Goal: Task Accomplishment & Management: Complete application form

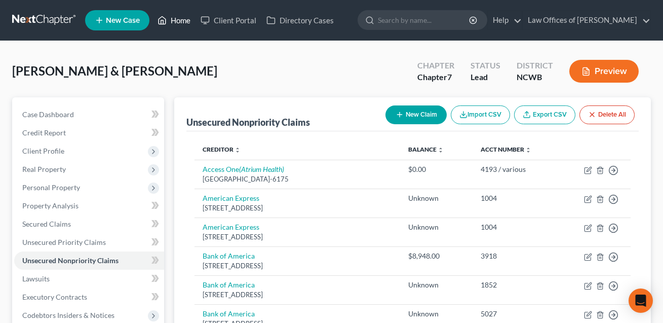
click at [183, 15] on link "Home" at bounding box center [174, 20] width 43 height 18
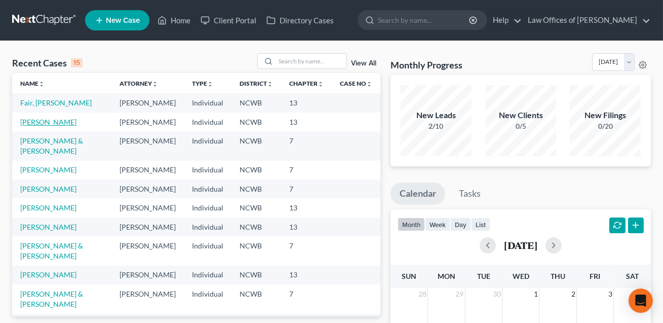
click at [51, 126] on link "[PERSON_NAME]" at bounding box center [48, 122] width 56 height 9
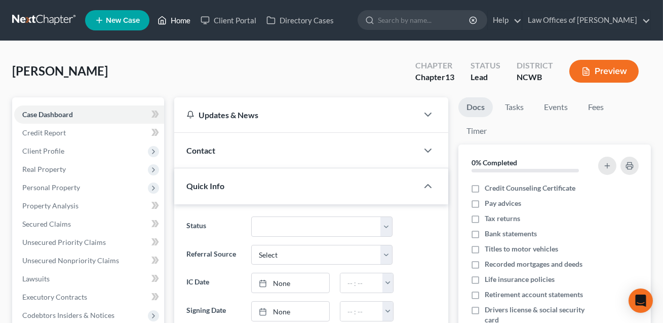
click at [175, 19] on link "Home" at bounding box center [174, 20] width 43 height 18
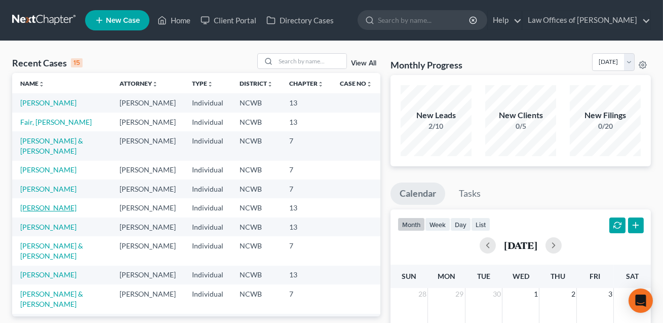
click at [56, 212] on link "[PERSON_NAME]" at bounding box center [48, 207] width 56 height 9
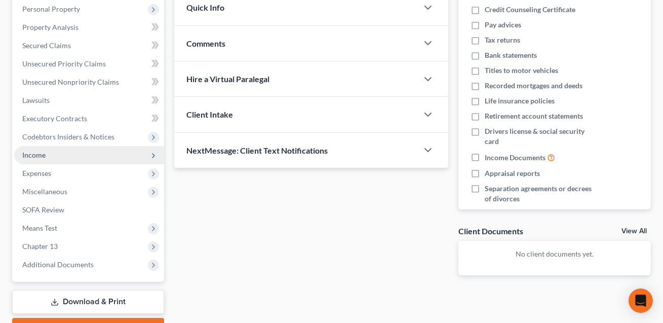
scroll to position [186, 0]
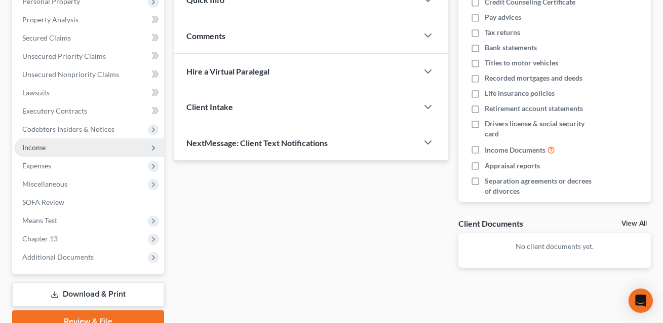
click at [41, 143] on span "Income" at bounding box center [33, 147] width 23 height 9
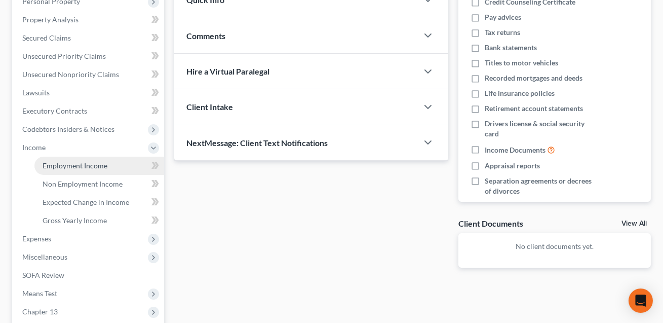
click at [53, 166] on span "Employment Income" at bounding box center [75, 165] width 65 height 9
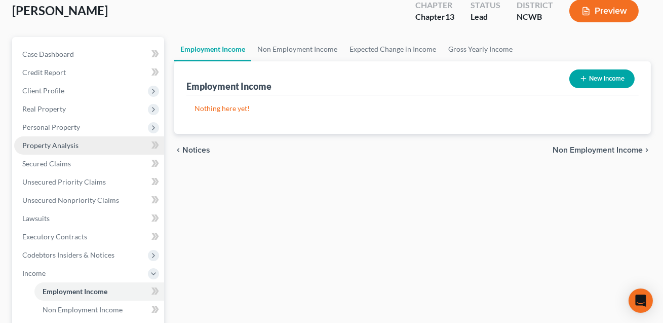
scroll to position [157, 0]
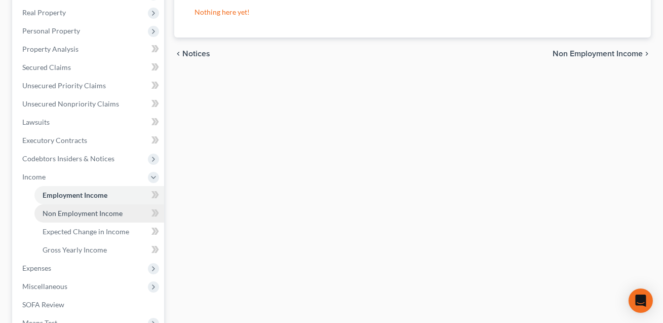
click at [61, 214] on span "Non Employment Income" at bounding box center [83, 213] width 80 height 9
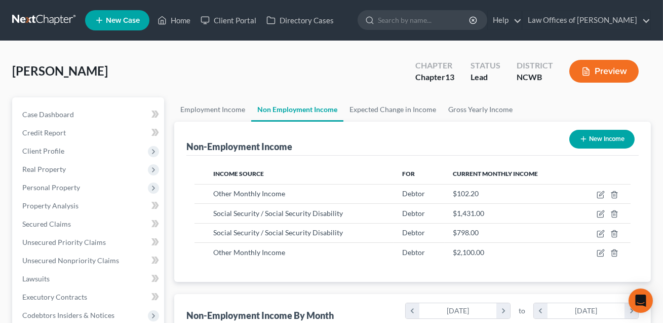
scroll to position [181, 266]
click at [597, 70] on button "Preview" at bounding box center [604, 71] width 69 height 23
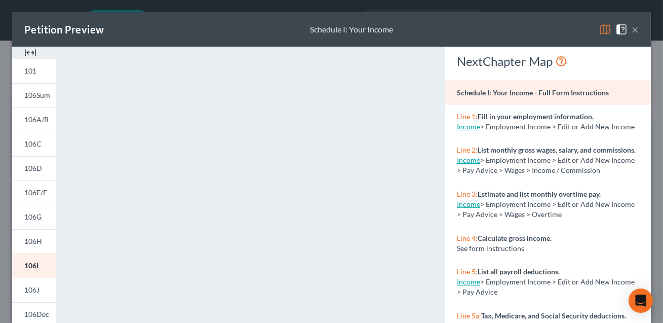
click at [636, 31] on button "×" at bounding box center [635, 29] width 7 height 12
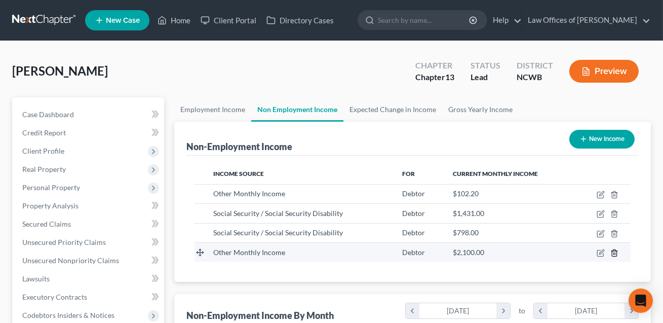
click at [615, 251] on icon "button" at bounding box center [615, 253] width 8 height 8
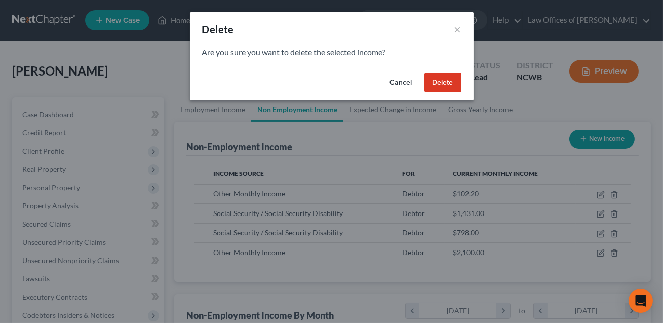
click at [447, 83] on button "Delete" at bounding box center [443, 82] width 37 height 20
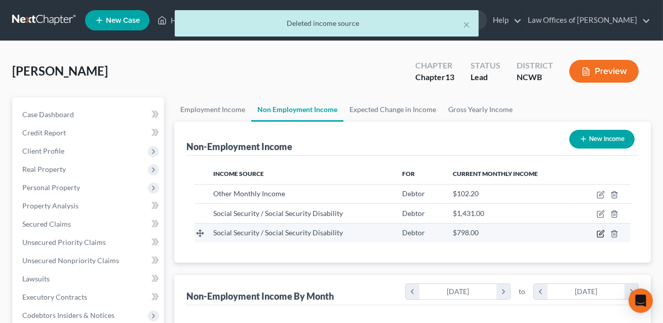
click at [601, 234] on icon "button" at bounding box center [602, 232] width 5 height 5
select select "4"
select select "0"
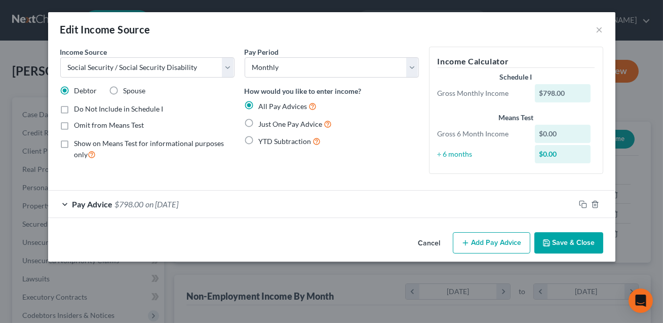
click at [575, 243] on button "Save & Close" at bounding box center [569, 242] width 69 height 21
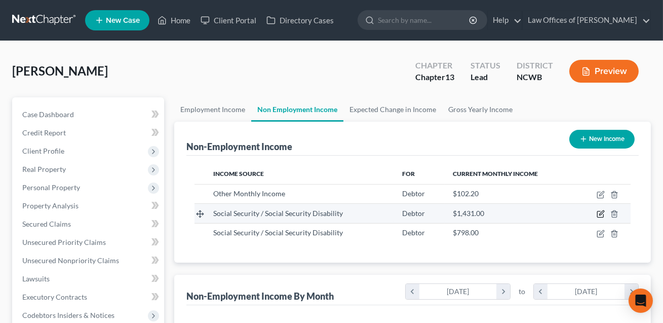
click at [601, 212] on icon "button" at bounding box center [601, 214] width 8 height 8
select select "4"
select select "0"
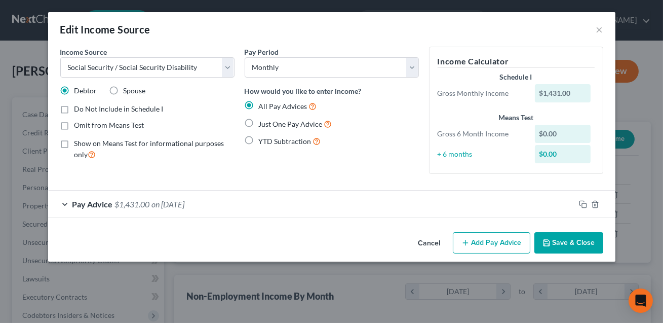
click at [587, 241] on button "Save & Close" at bounding box center [569, 242] width 69 height 21
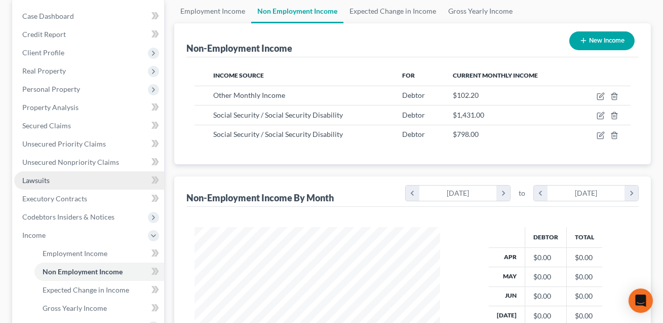
scroll to position [109, 0]
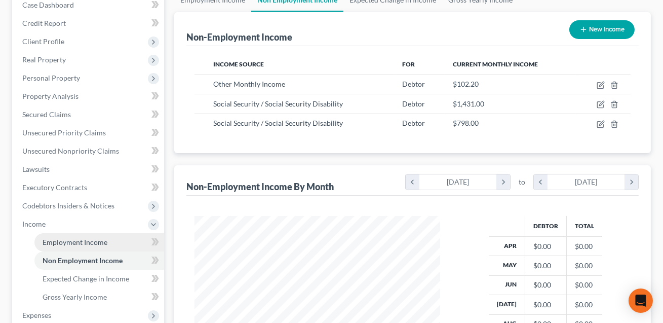
click at [76, 240] on span "Employment Income" at bounding box center [75, 242] width 65 height 9
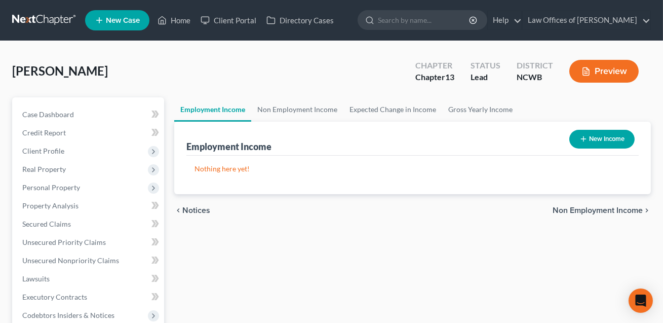
click at [594, 141] on button "New Income" at bounding box center [602, 139] width 65 height 19
select select "0"
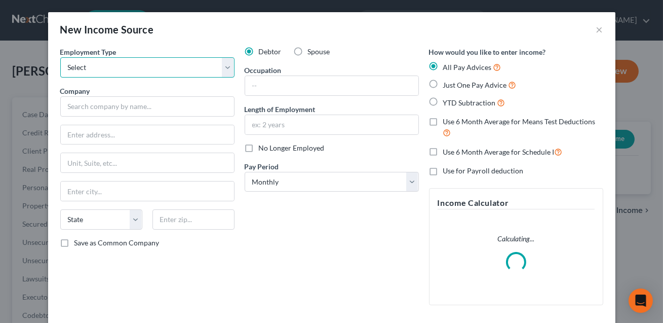
click at [179, 70] on select "Select Full or [DEMOGRAPHIC_DATA] Employment Self Employment" at bounding box center [147, 67] width 174 height 20
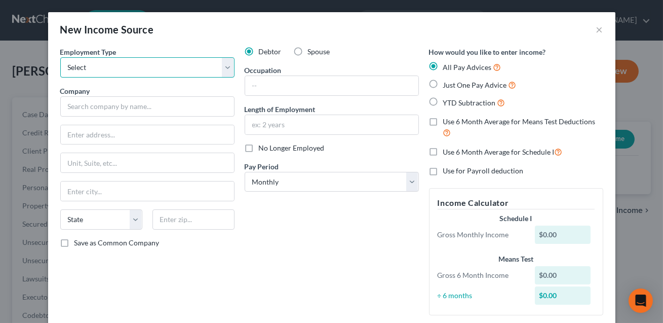
select select "1"
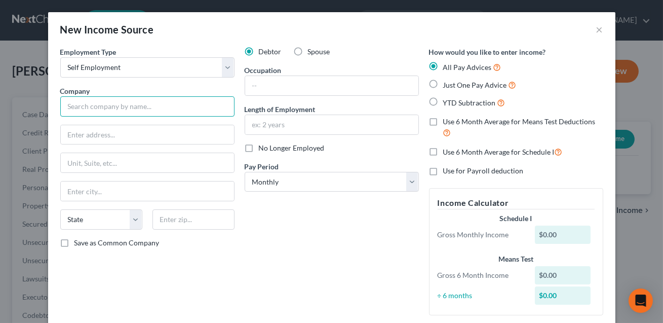
click at [121, 107] on input "text" at bounding box center [147, 106] width 174 height 20
type input "dba [PERSON_NAME]"
click at [257, 89] on input "text" at bounding box center [331, 85] width 173 height 19
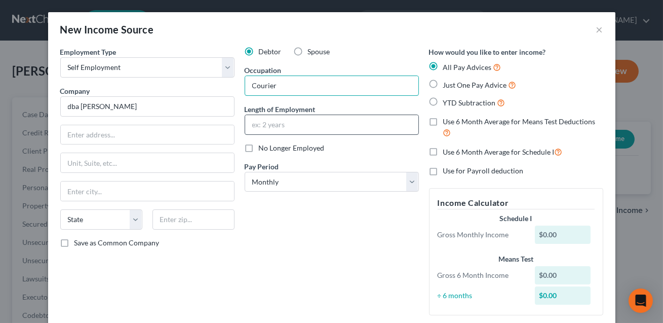
type input "Courier"
click at [274, 132] on input "text" at bounding box center [331, 124] width 173 height 19
type input "NEED"
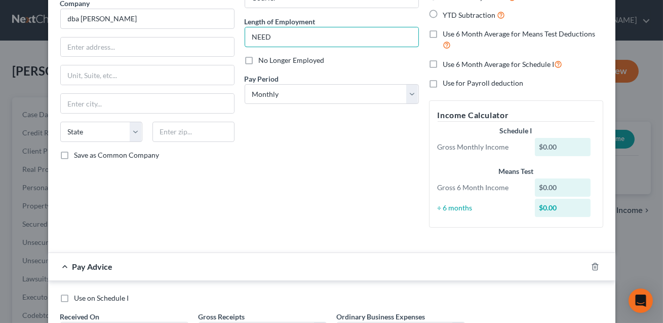
scroll to position [177, 0]
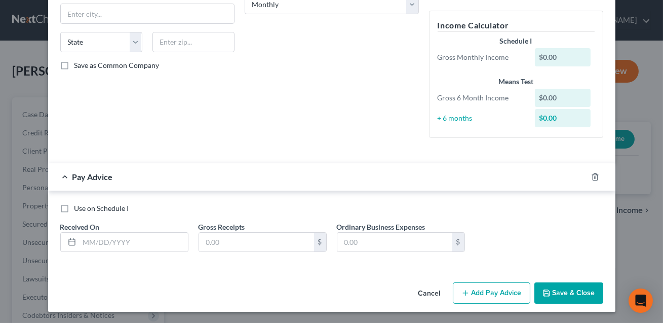
click at [569, 289] on button "Save & Close" at bounding box center [569, 292] width 69 height 21
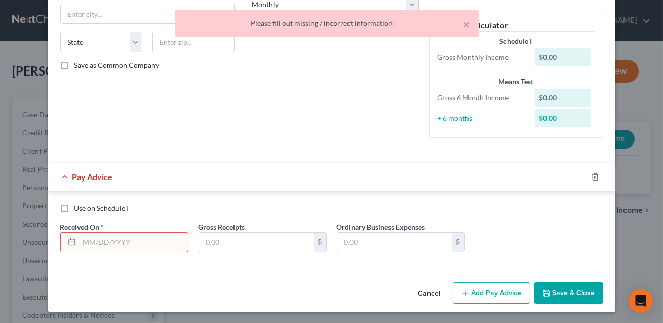
click at [75, 207] on label "Use on Schedule I" at bounding box center [102, 208] width 55 height 10
click at [79, 207] on input "Use on Schedule I" at bounding box center [82, 206] width 7 height 7
checkbox input "true"
click at [92, 241] on input "text" at bounding box center [134, 242] width 108 height 19
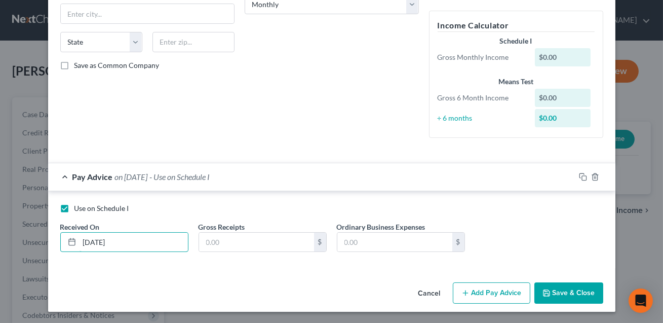
type input "[DATE]"
click at [557, 287] on button "Save & Close" at bounding box center [569, 292] width 69 height 21
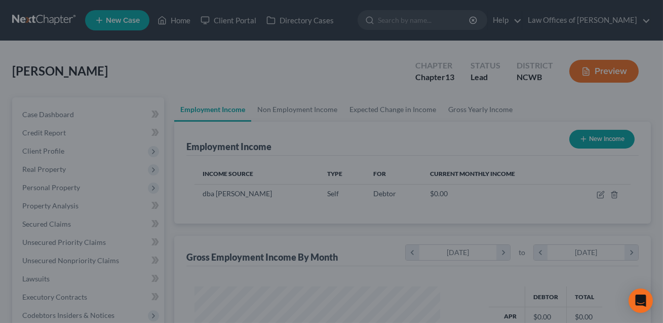
scroll to position [181, 266]
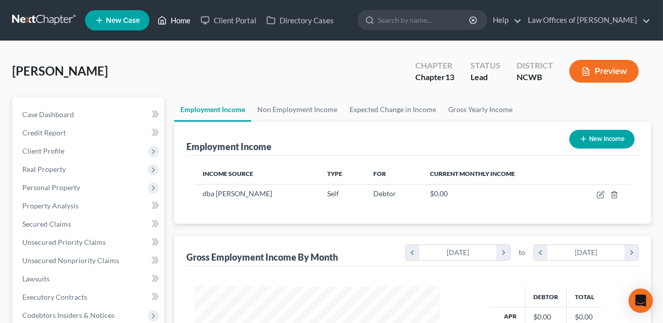
click at [180, 18] on link "Home" at bounding box center [174, 20] width 43 height 18
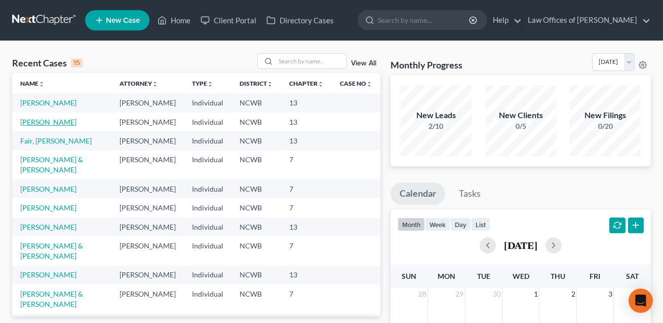
click at [55, 126] on link "[PERSON_NAME]" at bounding box center [48, 122] width 56 height 9
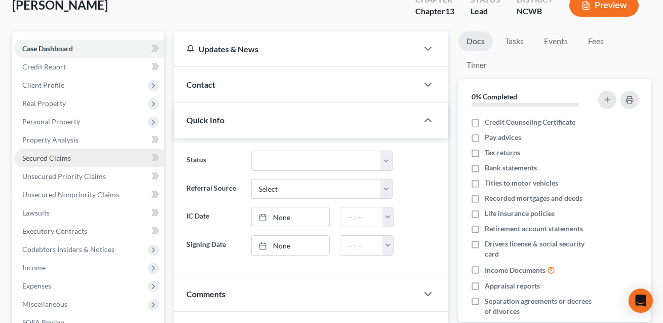
scroll to position [83, 0]
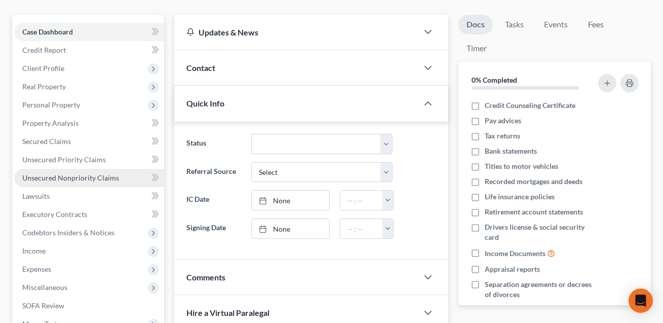
click at [68, 176] on span "Unsecured Nonpriority Claims" at bounding box center [70, 177] width 97 height 9
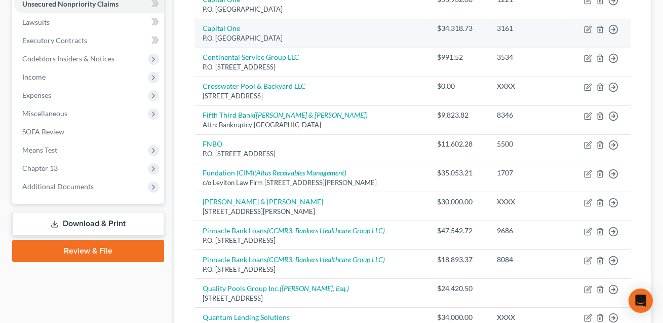
scroll to position [256, 0]
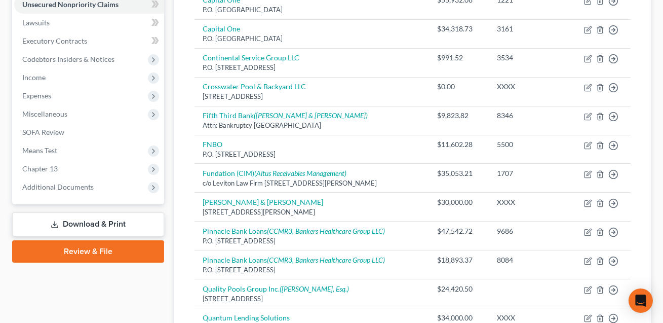
click at [80, 223] on link "Download & Print" at bounding box center [88, 224] width 152 height 24
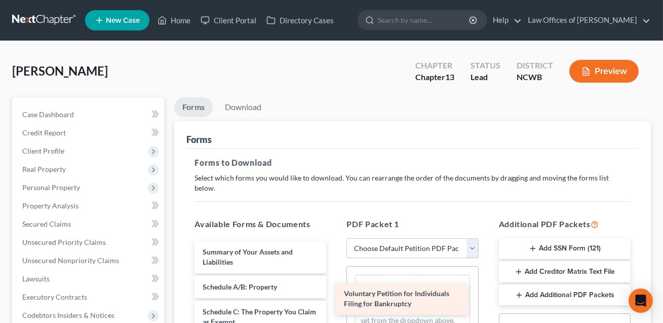
drag, startPoint x: 270, startPoint y: 243, endPoint x: 411, endPoint y: 290, distance: 148.7
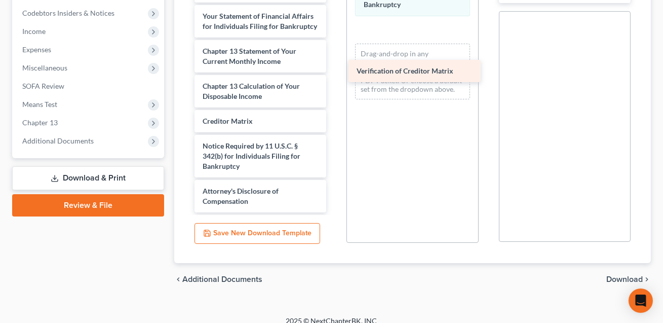
scroll to position [243, 0]
drag, startPoint x: 223, startPoint y: 107, endPoint x: 389, endPoint y: 59, distance: 173.1
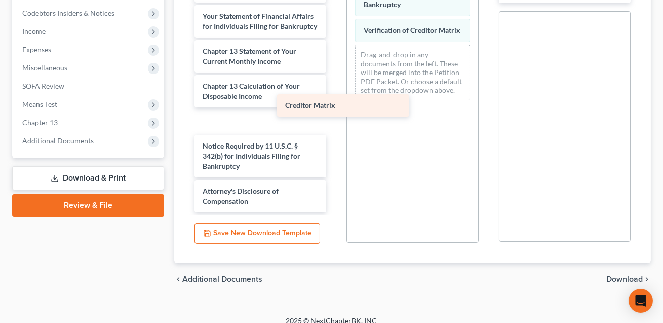
scroll to position [218, 0]
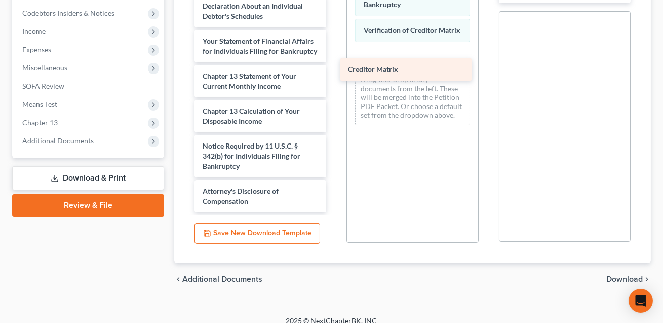
drag, startPoint x: 251, startPoint y: 107, endPoint x: 400, endPoint y: 61, distance: 156.0
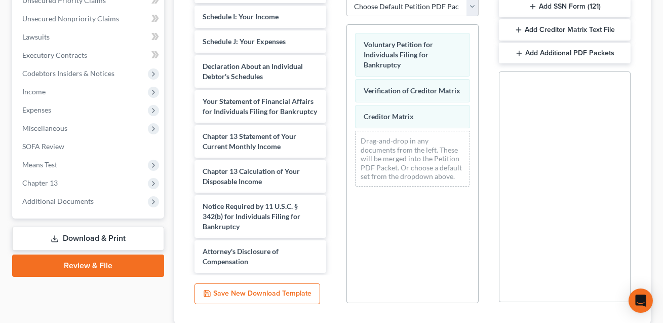
scroll to position [181, 0]
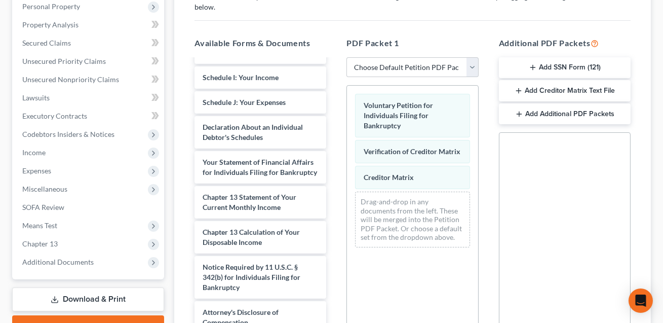
click at [548, 80] on button "Add Creditor Matrix Text File" at bounding box center [565, 90] width 132 height 21
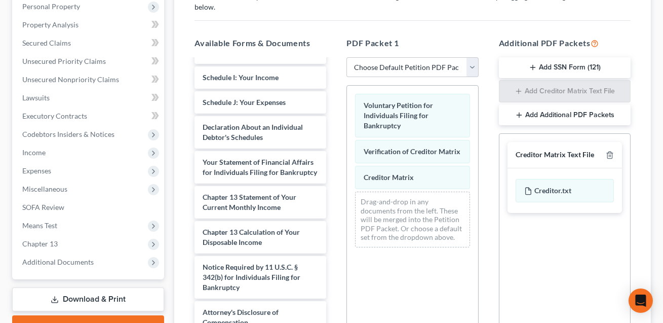
scroll to position [302, 0]
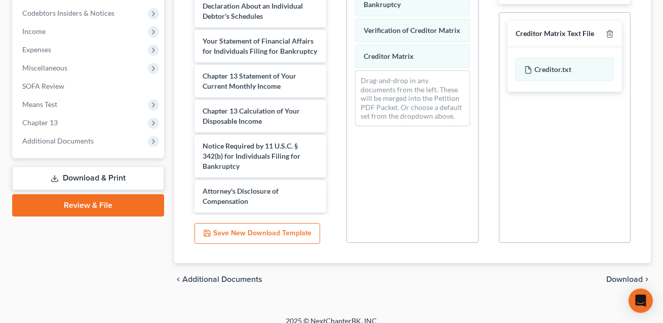
click at [620, 275] on span "Download" at bounding box center [625, 279] width 36 height 8
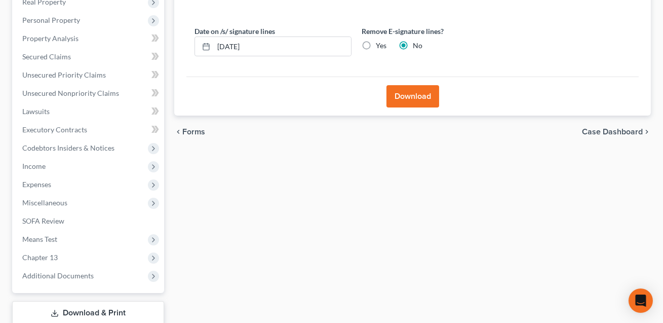
scroll to position [86, 0]
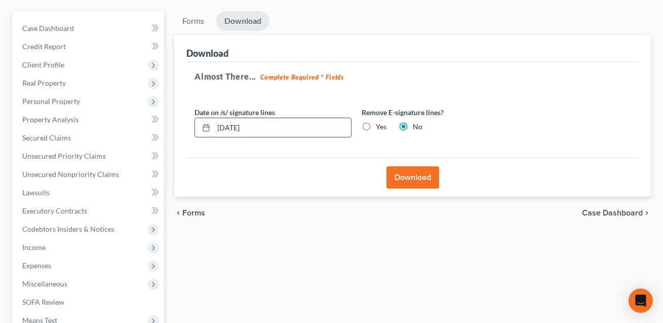
click at [236, 127] on input "[DATE]" at bounding box center [282, 127] width 137 height 19
type input "[DATE]"
click at [412, 179] on button "Download" at bounding box center [413, 177] width 53 height 22
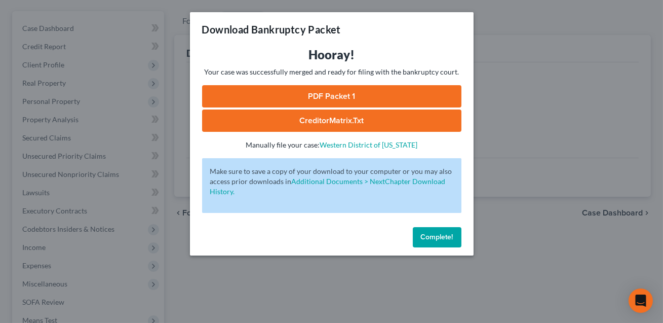
click at [334, 120] on link "CreditorMatrix.txt" at bounding box center [332, 120] width 260 height 22
click at [438, 238] on span "Complete!" at bounding box center [437, 237] width 32 height 9
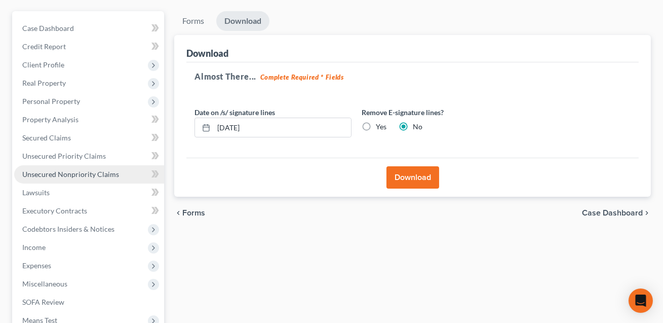
click at [56, 170] on span "Unsecured Nonpriority Claims" at bounding box center [70, 174] width 97 height 9
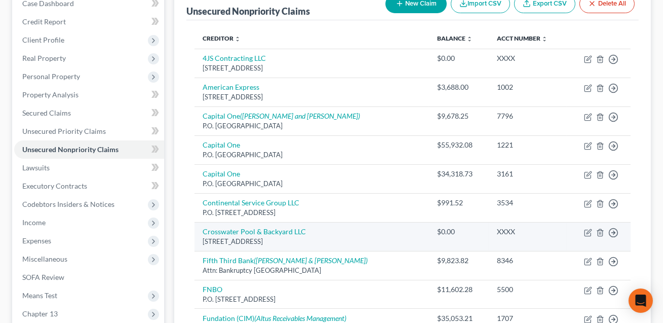
scroll to position [28, 0]
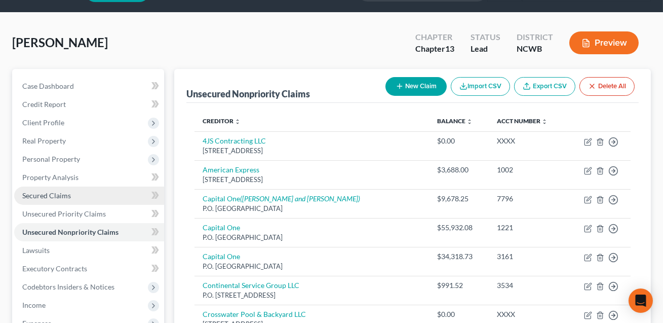
click at [52, 192] on span "Secured Claims" at bounding box center [46, 195] width 49 height 9
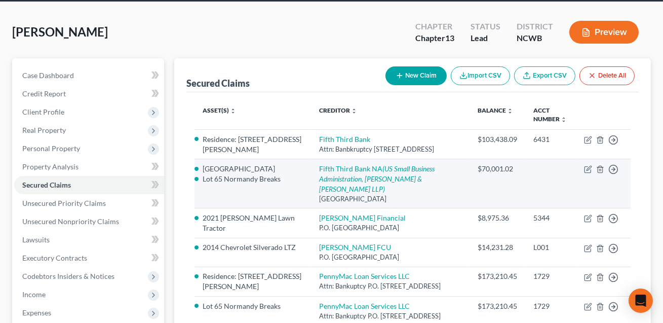
scroll to position [78, 0]
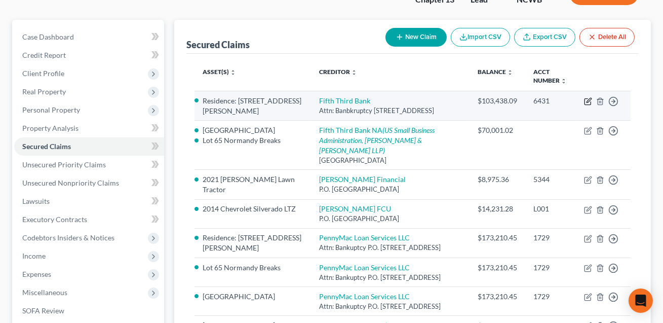
click at [586, 99] on icon "button" at bounding box center [588, 101] width 8 height 8
select select "36"
select select "3"
select select "0"
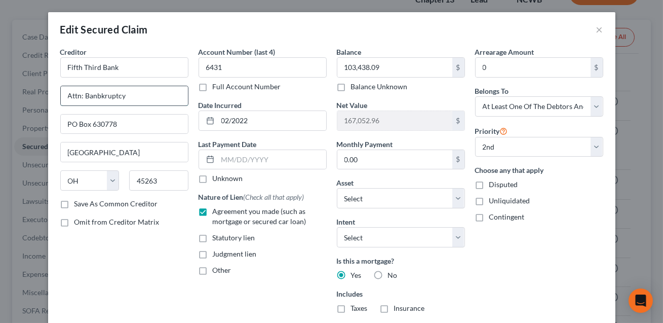
click at [101, 94] on input "Attn: Banbkruptcy" at bounding box center [124, 95] width 127 height 19
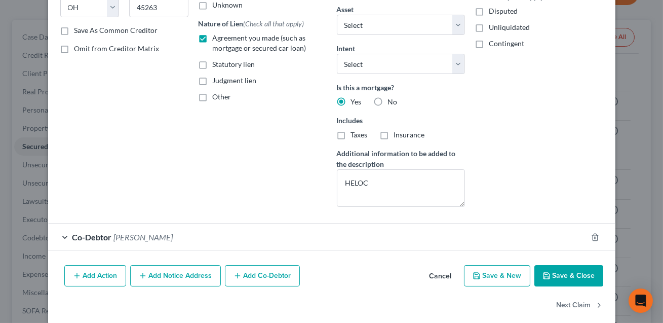
scroll to position [185, 0]
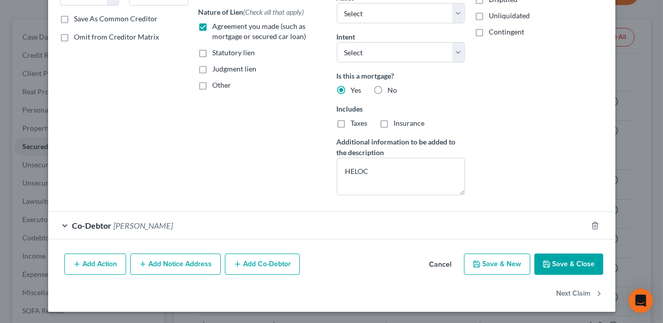
type input "Attn: Bankruptcy"
click at [564, 269] on button "Save & Close" at bounding box center [569, 263] width 69 height 21
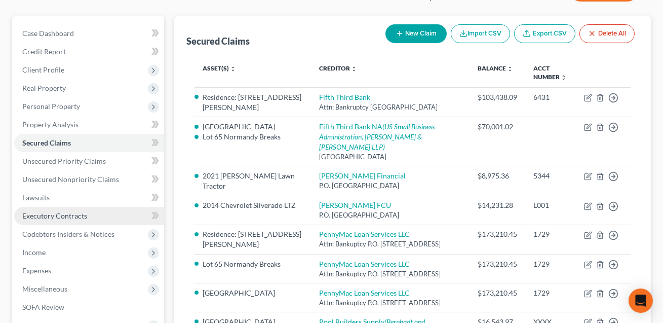
scroll to position [80, 0]
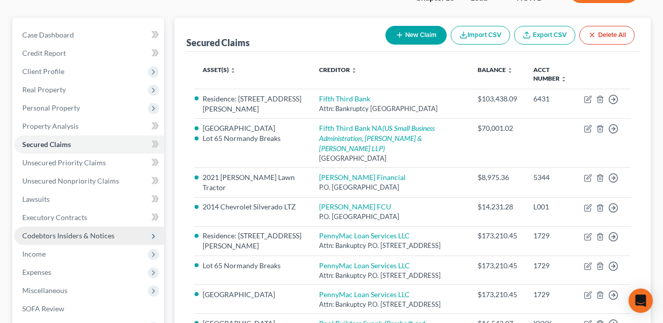
click at [48, 233] on span "Codebtors Insiders & Notices" at bounding box center [68, 235] width 92 height 9
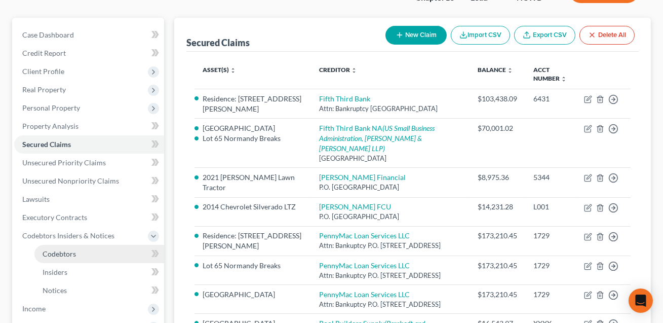
click at [70, 253] on span "Codebtors" at bounding box center [59, 253] width 33 height 9
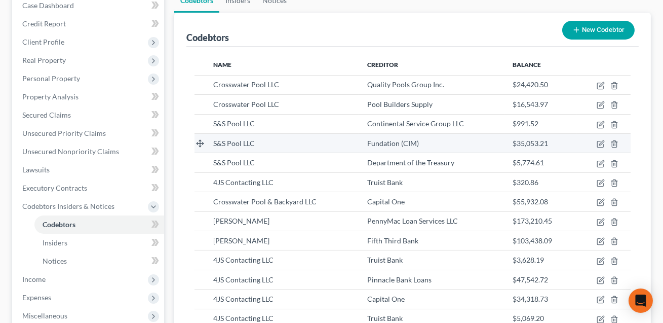
scroll to position [93, 0]
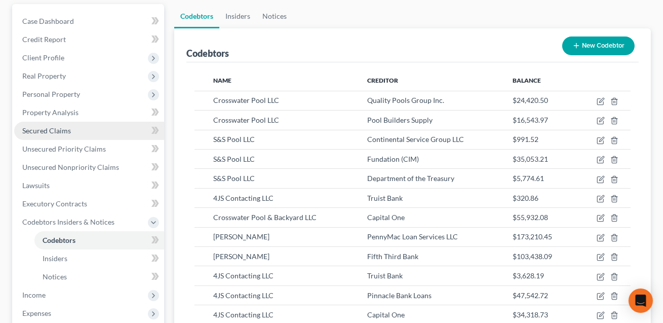
click at [51, 130] on span "Secured Claims" at bounding box center [46, 130] width 49 height 9
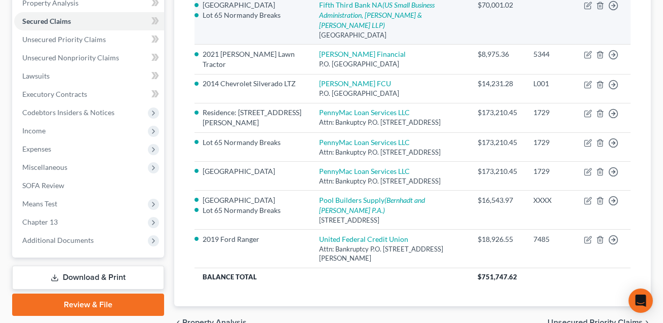
scroll to position [274, 0]
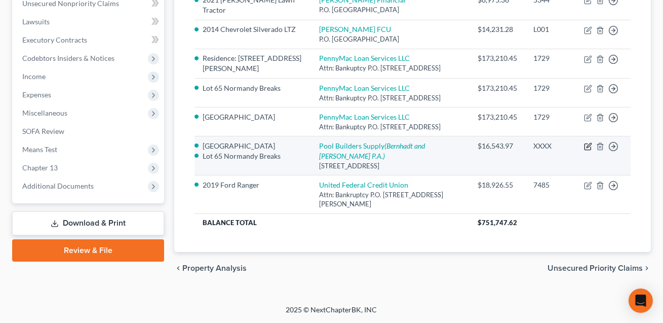
click at [587, 151] on icon "button" at bounding box center [588, 146] width 8 height 8
select select "28"
select select "3"
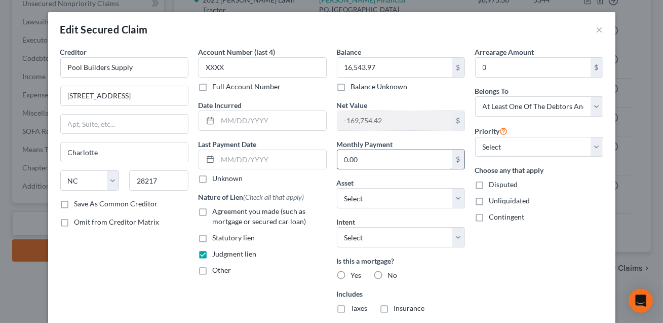
select select "2840896"
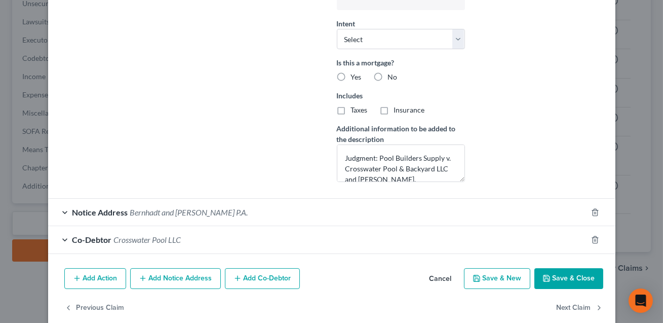
scroll to position [289, 0]
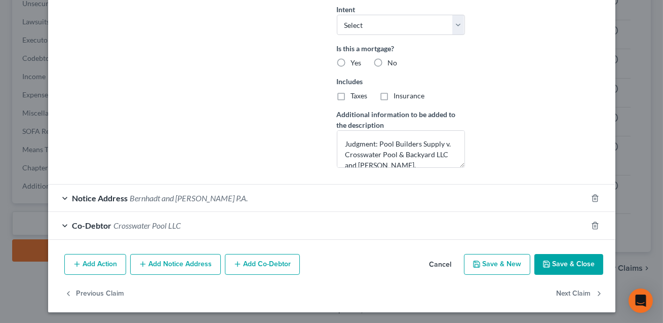
click at [264, 225] on div "Co-Debtor Crosswater Pool LLC" at bounding box center [317, 225] width 539 height 27
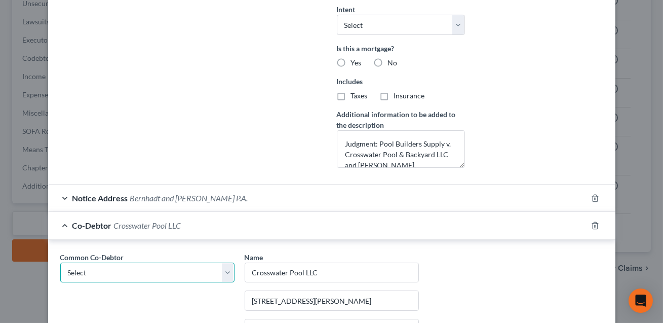
click at [200, 270] on select "Select Crosswater Pool LLC S&S Pool LLC" at bounding box center [147, 273] width 174 height 20
click at [304, 271] on input "Crosswater Pool LLC" at bounding box center [331, 272] width 173 height 19
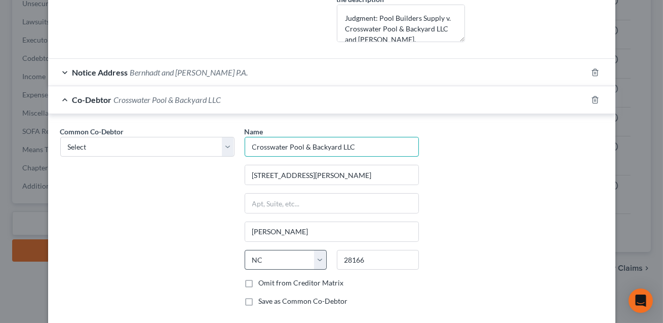
scroll to position [420, 0]
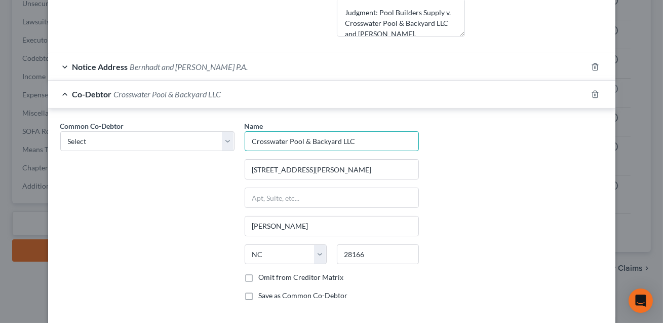
type input "Crosswater Pool & Backyard LLC"
click at [259, 293] on label "Save as Common Co-Debtor" at bounding box center [303, 295] width 89 height 10
click at [263, 293] on input "Save as Common Co-Debtor" at bounding box center [266, 293] width 7 height 7
checkbox input "true"
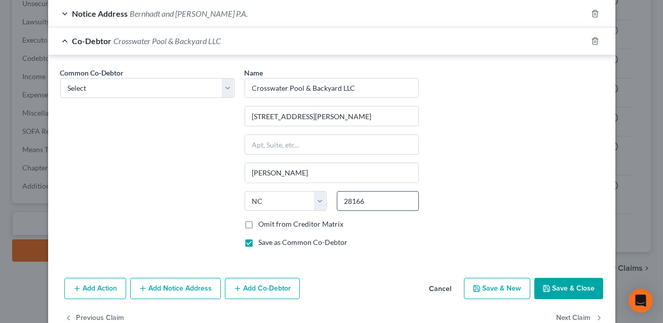
scroll to position [497, 0]
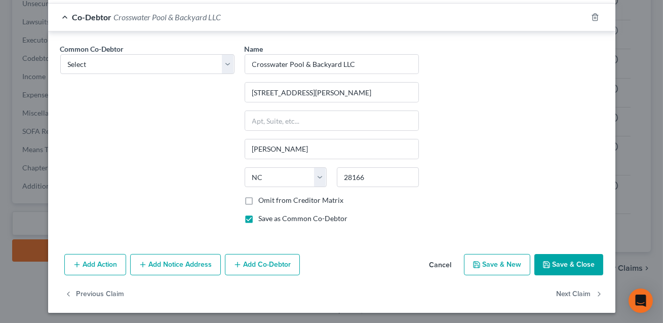
click at [570, 270] on button "Save & Close" at bounding box center [569, 264] width 69 height 21
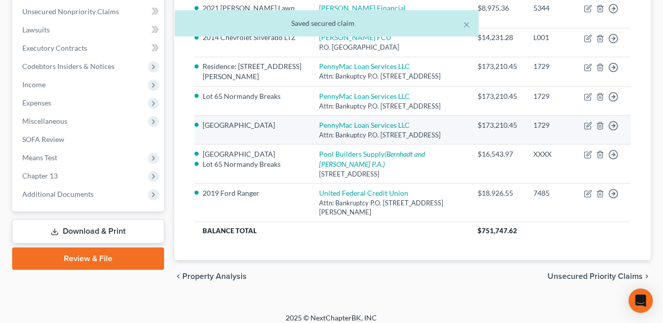
scroll to position [238, 0]
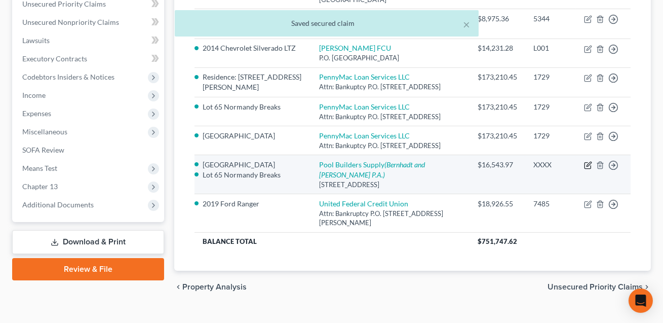
click at [591, 169] on icon "button" at bounding box center [588, 166] width 6 height 6
select select "28"
select select "3"
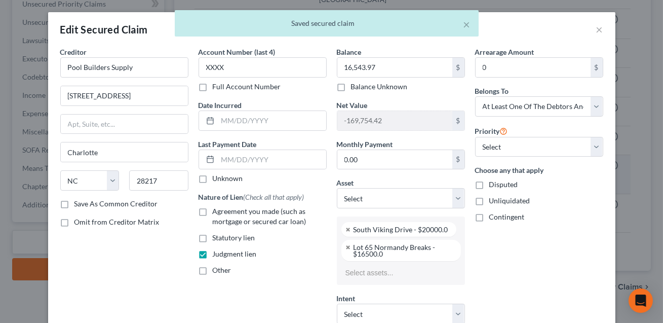
select select "2840896"
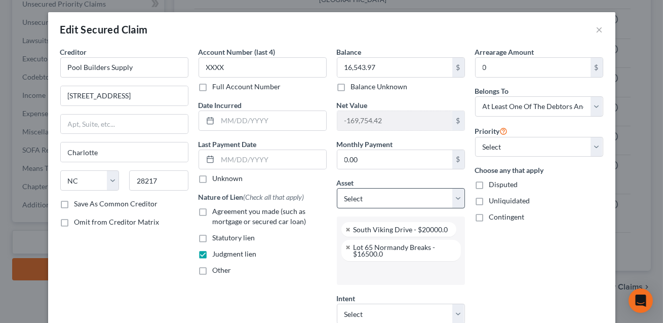
scroll to position [289, 0]
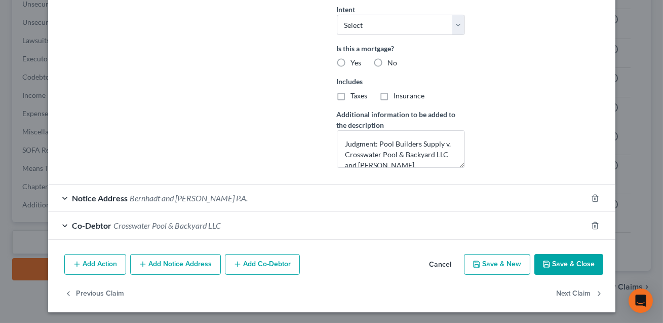
click at [560, 261] on button "Save & Close" at bounding box center [569, 264] width 69 height 21
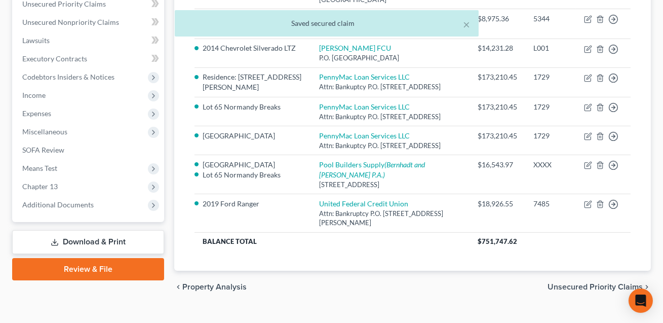
scroll to position [52, 0]
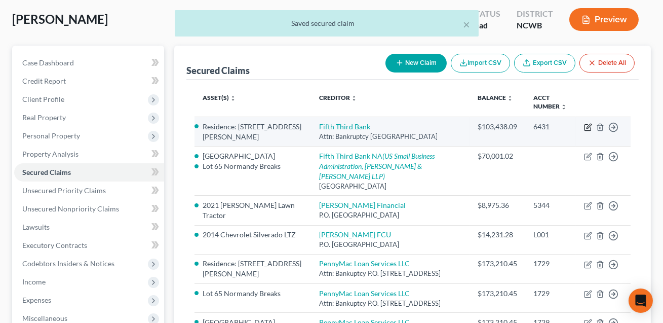
click at [589, 125] on icon "button" at bounding box center [588, 127] width 8 height 8
select select "36"
select select "3"
select select "0"
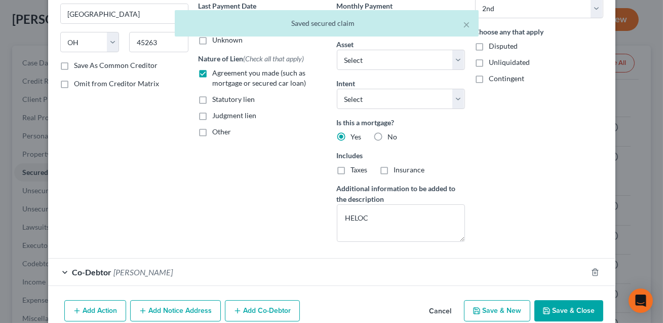
scroll to position [185, 0]
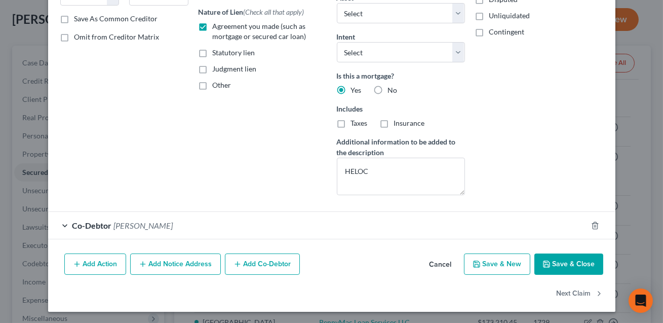
click at [565, 264] on button "Save & Close" at bounding box center [569, 263] width 69 height 21
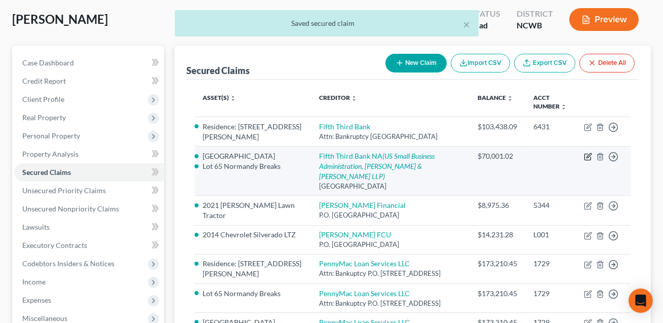
click at [589, 158] on icon "button" at bounding box center [589, 156] width 5 height 5
select select "36"
select select "0"
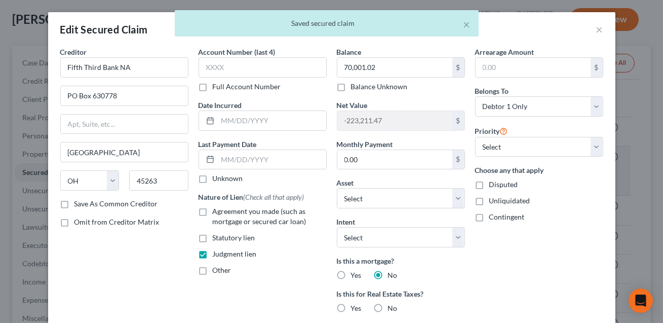
select select "2840896"
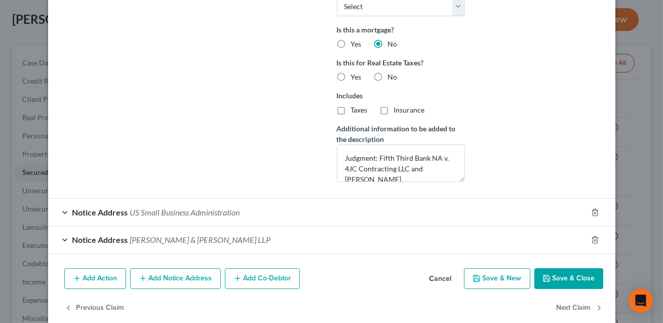
scroll to position [322, 0]
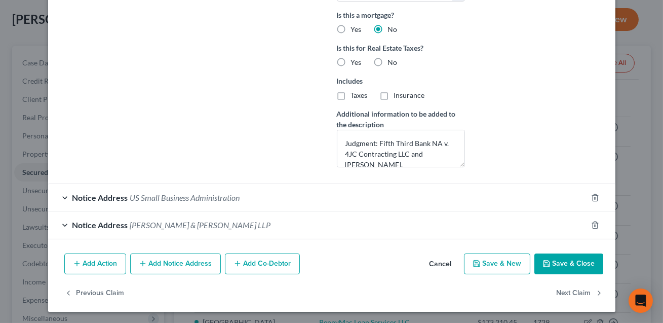
click at [258, 262] on button "Add Co-Debtor" at bounding box center [262, 263] width 75 height 21
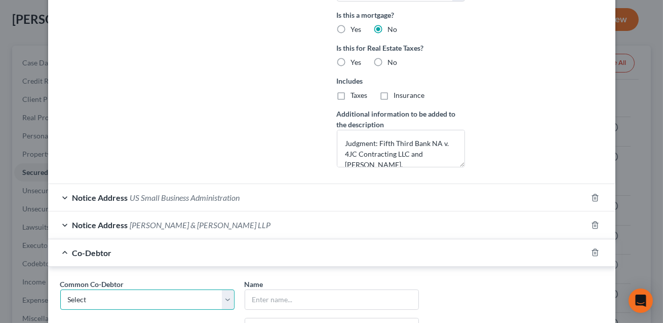
click at [101, 298] on select "Select Crosswater Pool LLC S&S Pool LLC Crosswater Pool & Backyard LLC" at bounding box center [147, 299] width 174 height 20
click at [269, 297] on input "text" at bounding box center [331, 299] width 173 height 19
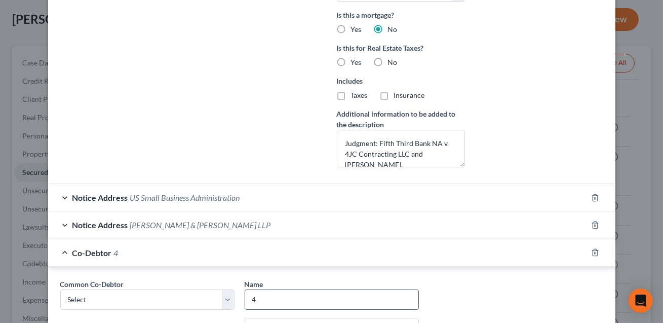
type input "4JS Contacting LLC"
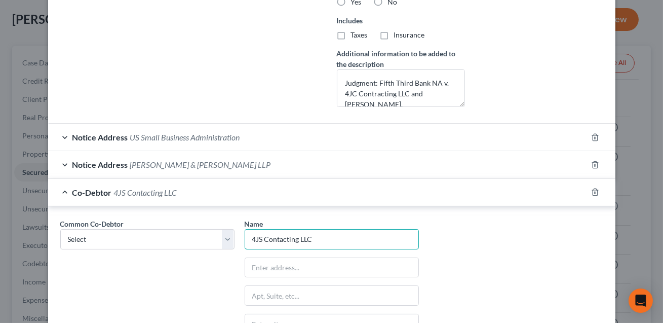
scroll to position [414, 0]
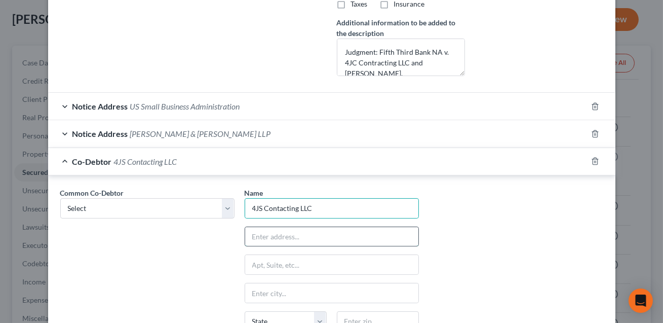
click at [271, 235] on input "text" at bounding box center [331, 236] width 173 height 19
type input "[STREET_ADDRESS][PERSON_NAME]"
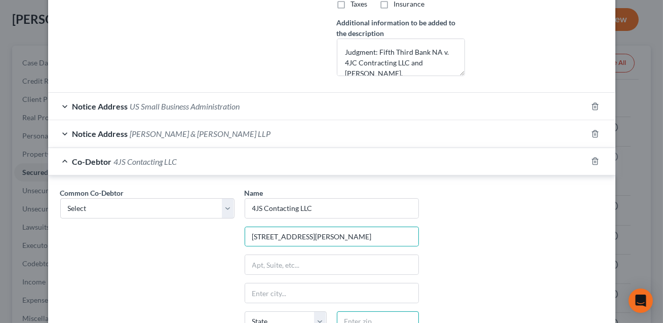
click at [356, 320] on input "text" at bounding box center [378, 321] width 82 height 20
type input "28166"
type input "[PERSON_NAME]"
select select "28"
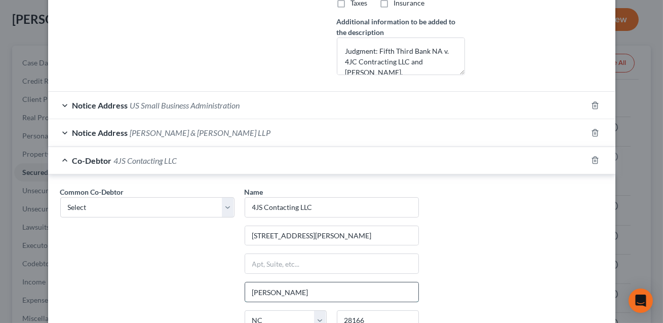
click at [320, 288] on input "[PERSON_NAME]" at bounding box center [331, 291] width 173 height 19
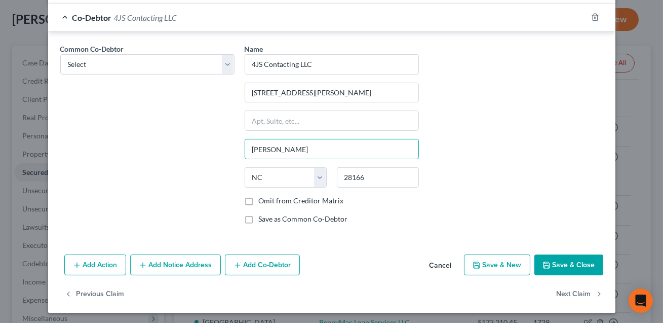
click at [570, 266] on button "Save & Close" at bounding box center [569, 264] width 69 height 21
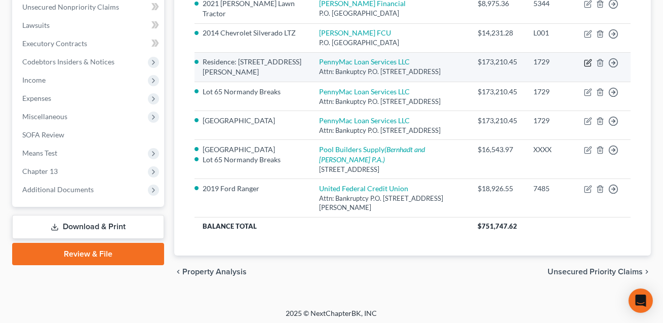
scroll to position [255, 0]
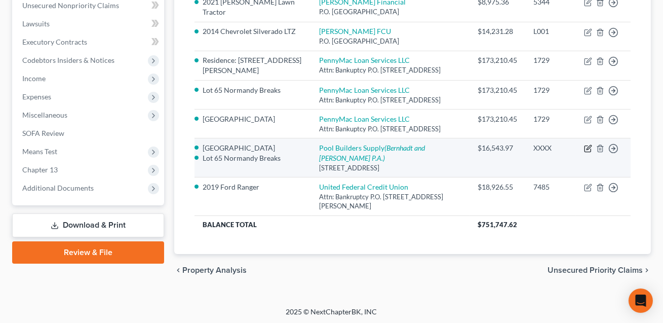
click at [588, 153] on icon "button" at bounding box center [588, 148] width 8 height 8
select select "28"
select select "3"
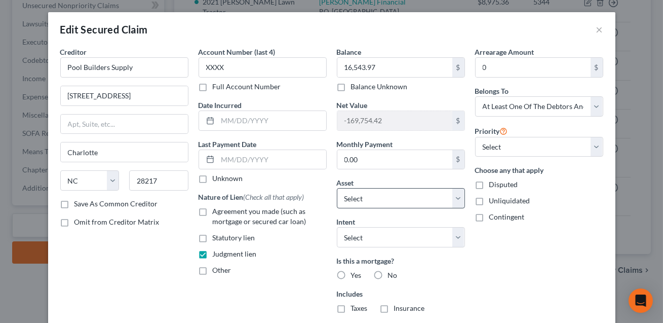
select select "2840896"
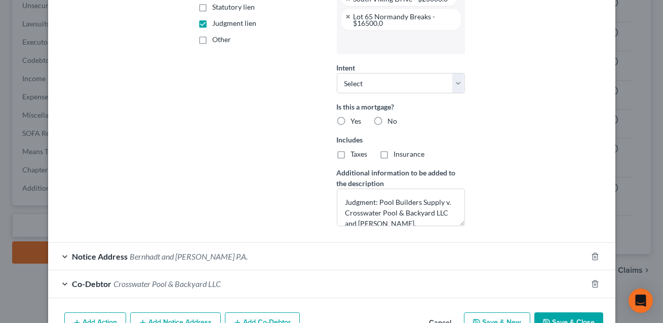
scroll to position [287, 0]
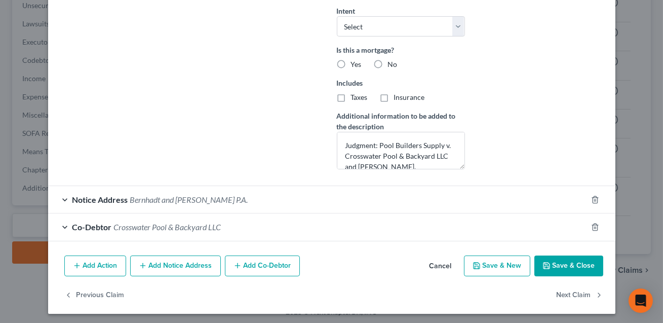
click at [572, 262] on button "Save & Close" at bounding box center [569, 265] width 69 height 21
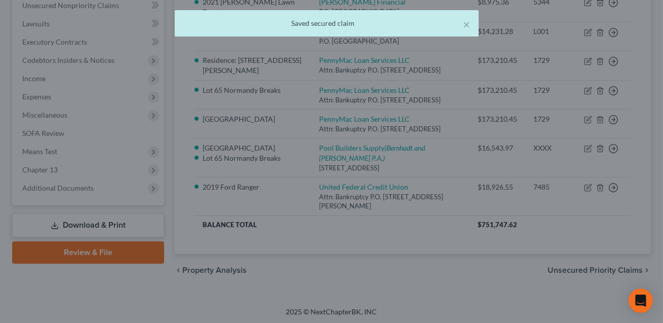
scroll to position [0, 0]
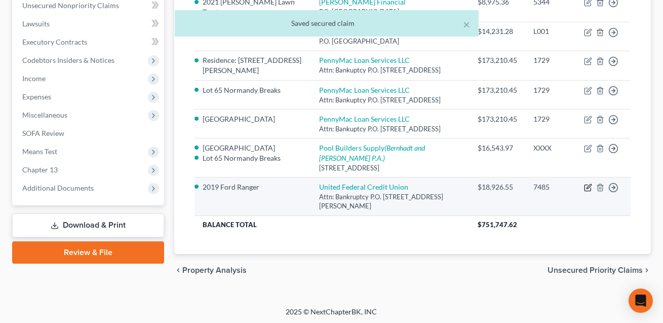
click at [587, 189] on icon "button" at bounding box center [589, 186] width 5 height 5
select select "23"
select select "0"
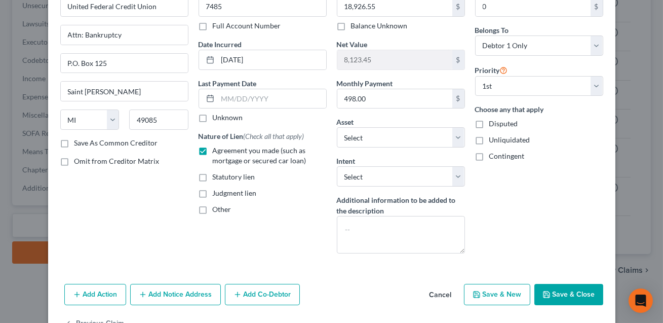
scroll to position [91, 0]
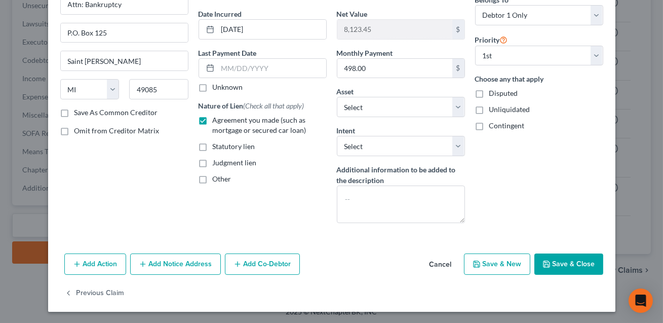
click at [540, 266] on button "Save & Close" at bounding box center [569, 263] width 69 height 21
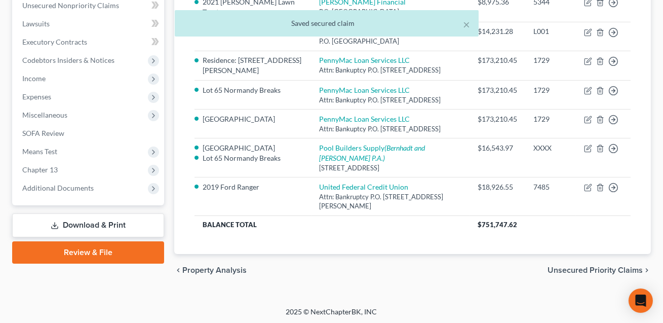
click at [116, 224] on link "Download & Print" at bounding box center [88, 225] width 152 height 24
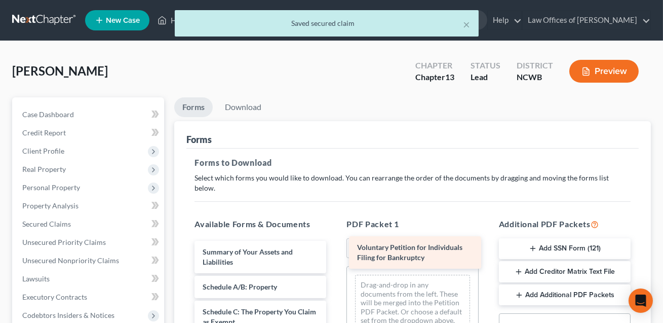
drag, startPoint x: 248, startPoint y: 245, endPoint x: 408, endPoint y: 252, distance: 159.8
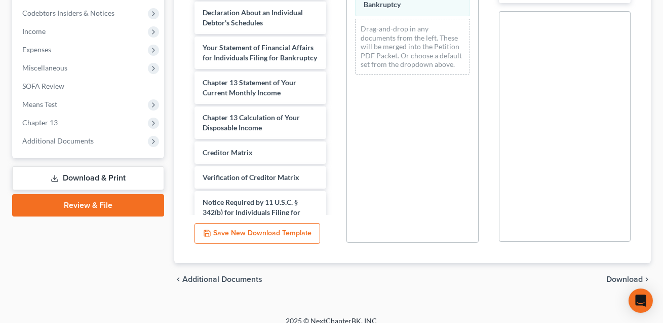
scroll to position [267, 0]
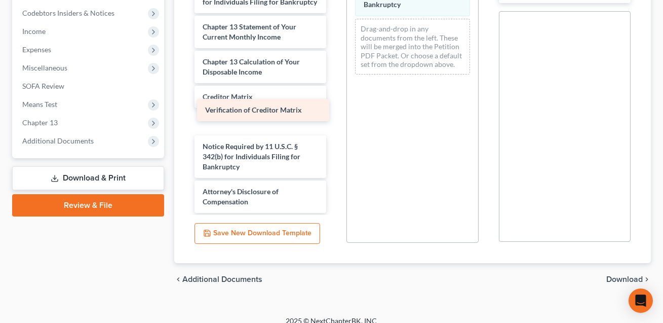
drag, startPoint x: 230, startPoint y: 113, endPoint x: 405, endPoint y: 94, distance: 176.4
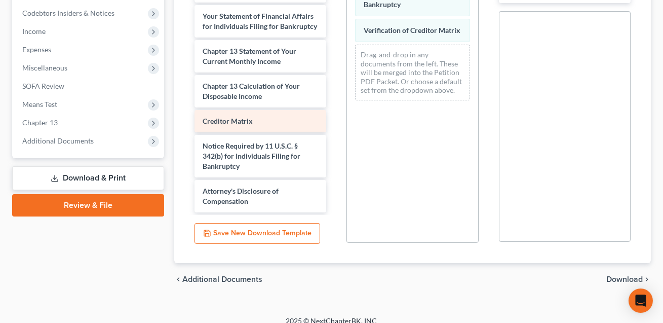
scroll to position [218, 0]
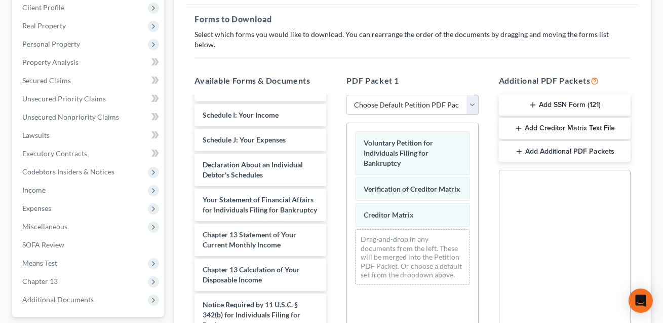
scroll to position [92, 0]
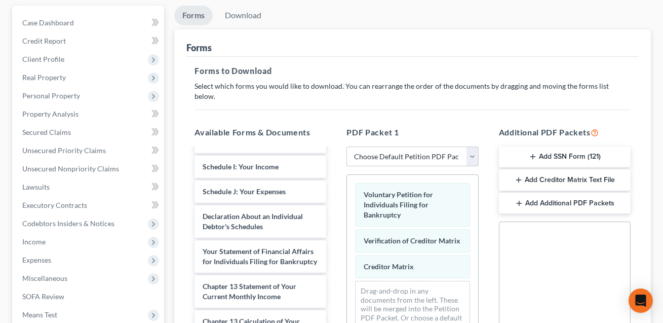
click at [543, 169] on button "Add Creditor Matrix Text File" at bounding box center [565, 179] width 132 height 21
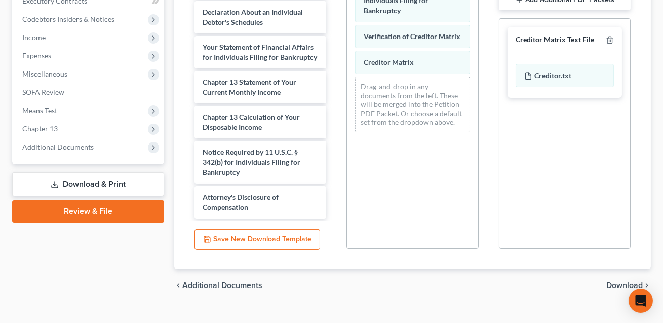
scroll to position [302, 0]
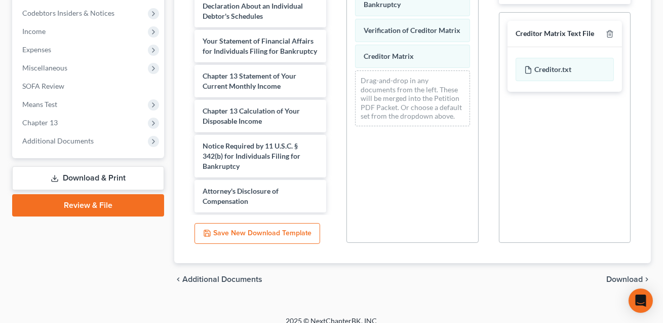
click at [618, 275] on span "Download" at bounding box center [625, 279] width 36 height 8
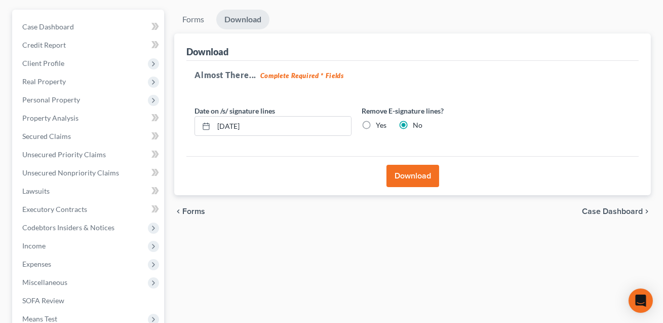
scroll to position [72, 0]
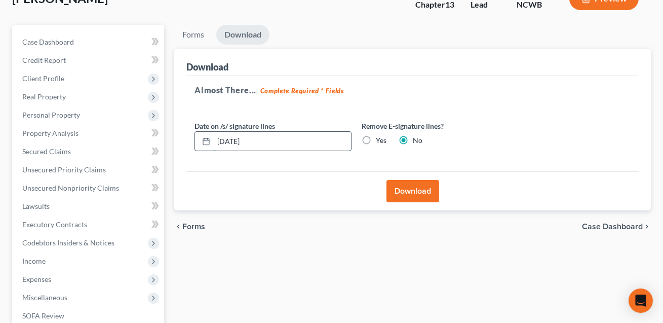
click at [237, 141] on input "[DATE]" at bounding box center [282, 141] width 137 height 19
type input "[DATE]"
click at [414, 188] on button "Download" at bounding box center [413, 191] width 53 height 22
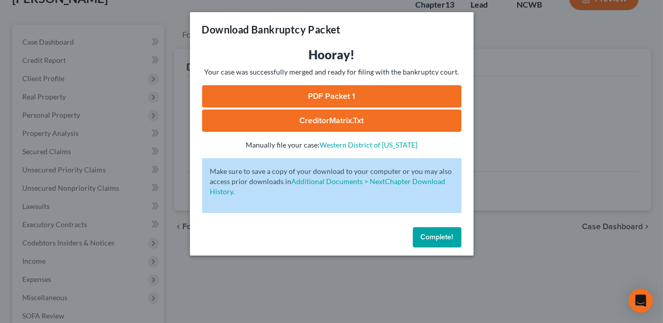
click at [364, 126] on link "CreditorMatrix.txt" at bounding box center [332, 120] width 260 height 22
click at [347, 96] on link "PDF Packet 1" at bounding box center [332, 96] width 260 height 22
click at [441, 241] on button "Complete!" at bounding box center [437, 237] width 49 height 20
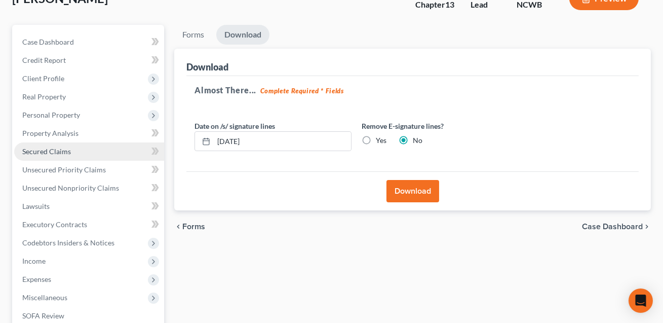
click at [57, 152] on span "Secured Claims" at bounding box center [46, 151] width 49 height 9
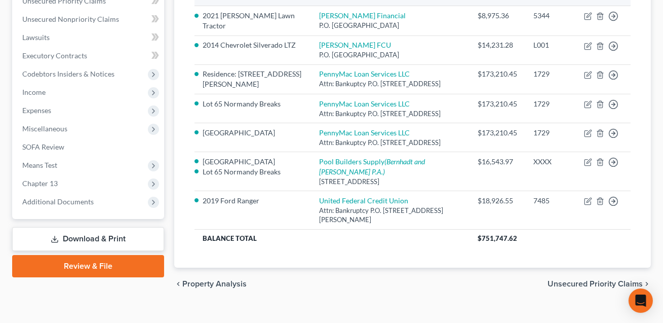
scroll to position [243, 0]
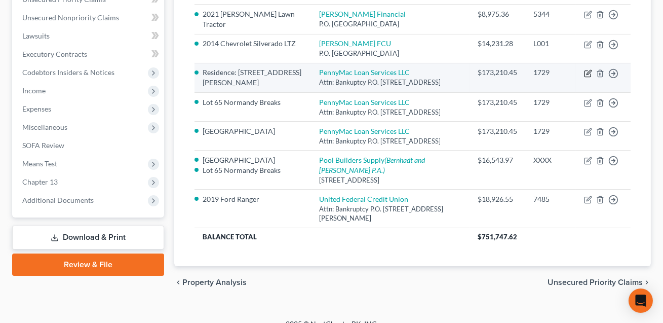
click at [587, 73] on icon "button" at bounding box center [588, 73] width 8 height 8
select select "4"
select select "3"
select select "0"
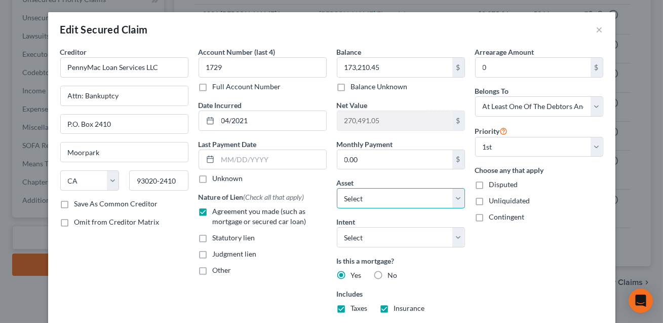
click at [368, 193] on select "Select Other Multiple Assets 2002 Ford F350 - $7108.0 Electronics - 5 TVs, XBox…" at bounding box center [401, 198] width 128 height 20
select select "1"
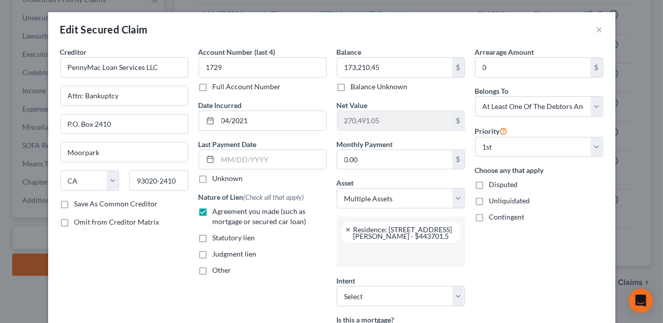
click at [360, 258] on input "text" at bounding box center [400, 254] width 114 height 15
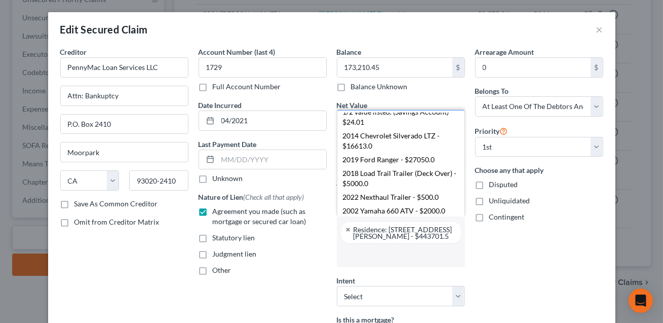
scroll to position [810, 0]
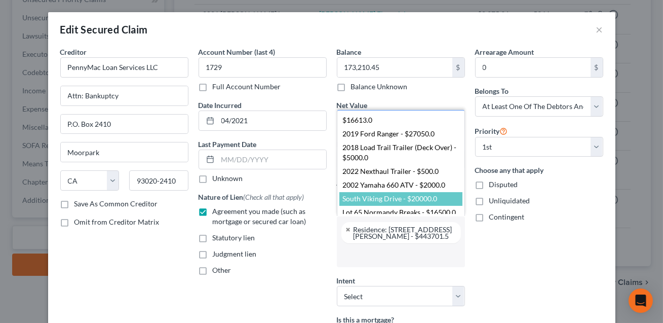
select select "2840896"
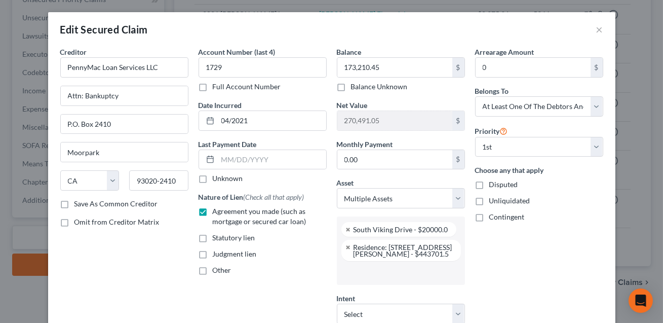
scroll to position [228, 0]
click at [376, 273] on input "text" at bounding box center [400, 272] width 114 height 15
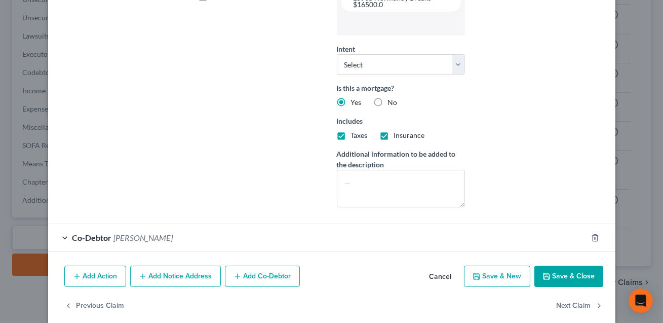
scroll to position [286, 0]
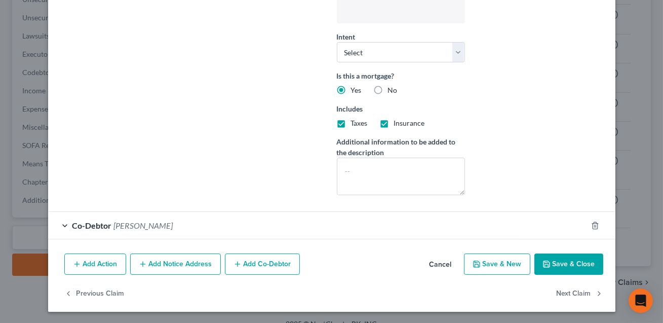
click at [562, 265] on button "Save & Close" at bounding box center [569, 263] width 69 height 21
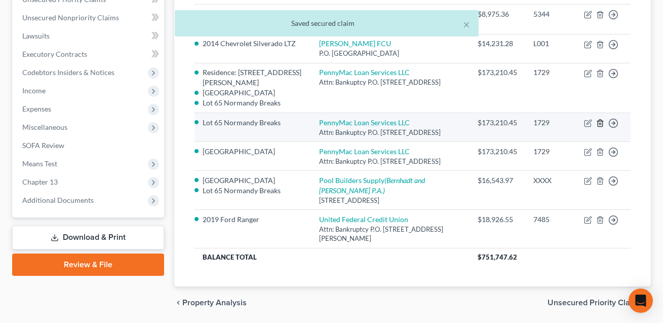
click at [602, 127] on icon "button" at bounding box center [601, 123] width 8 height 8
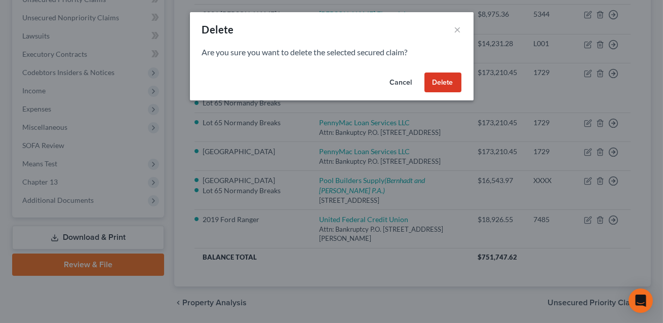
click at [442, 84] on button "Delete" at bounding box center [443, 82] width 37 height 20
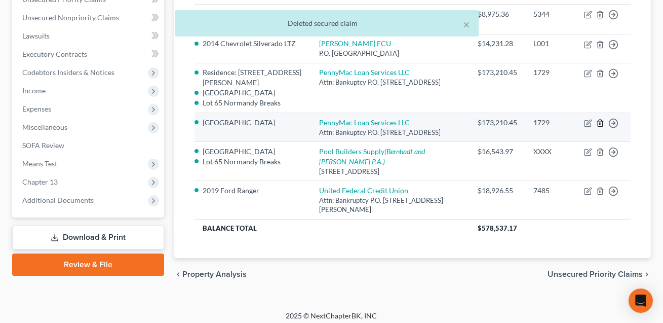
click at [603, 127] on icon "button" at bounding box center [600, 123] width 5 height 7
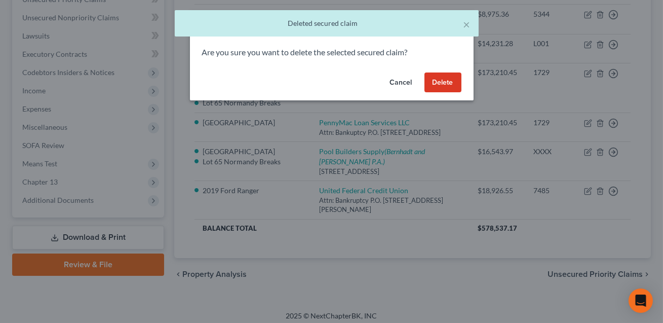
click at [445, 78] on button "Delete" at bounding box center [443, 82] width 37 height 20
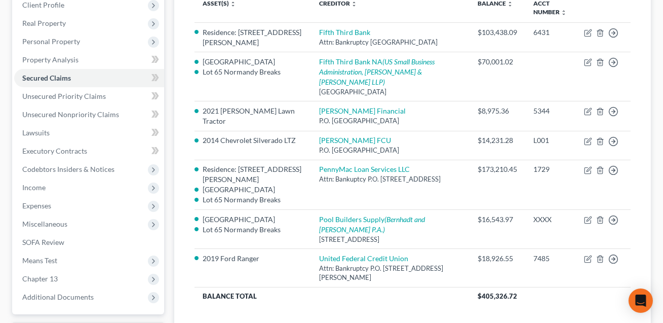
scroll to position [182, 0]
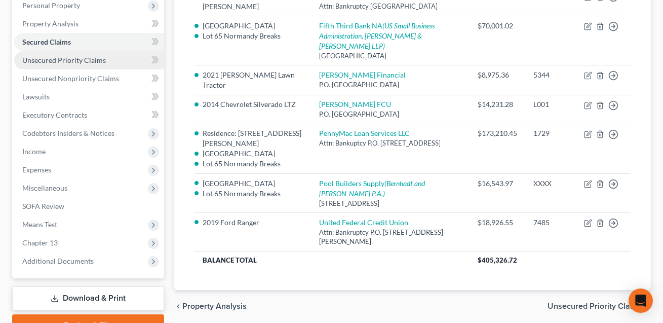
click at [83, 60] on span "Unsecured Priority Claims" at bounding box center [64, 60] width 84 height 9
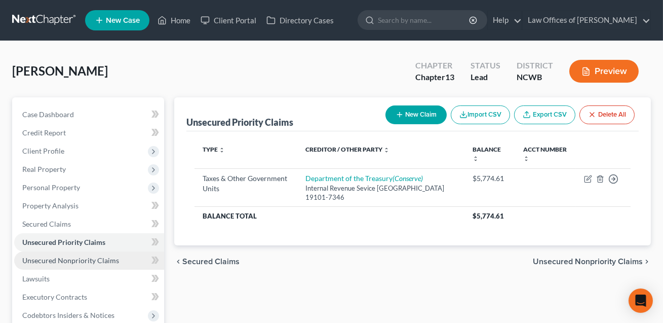
click at [47, 256] on span "Unsecured Nonpriority Claims" at bounding box center [70, 260] width 97 height 9
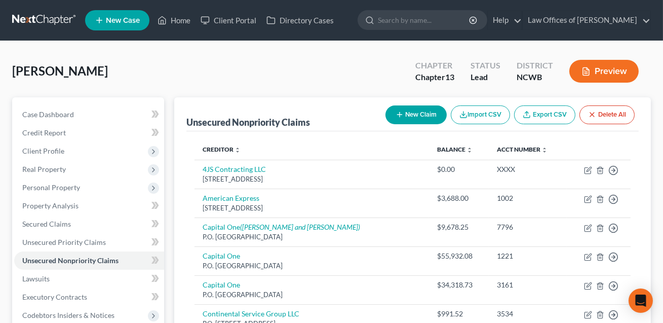
click at [612, 65] on button "Preview" at bounding box center [604, 71] width 69 height 23
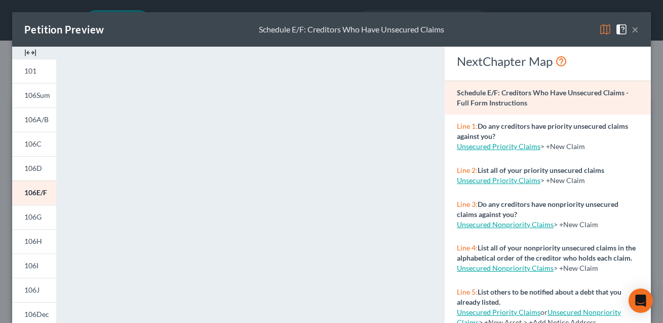
click at [634, 31] on button "×" at bounding box center [635, 29] width 7 height 12
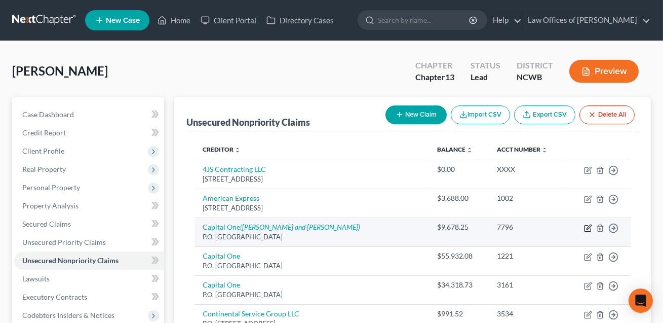
click at [589, 229] on icon "button" at bounding box center [588, 228] width 8 height 8
select select "28"
select select "14"
select select "0"
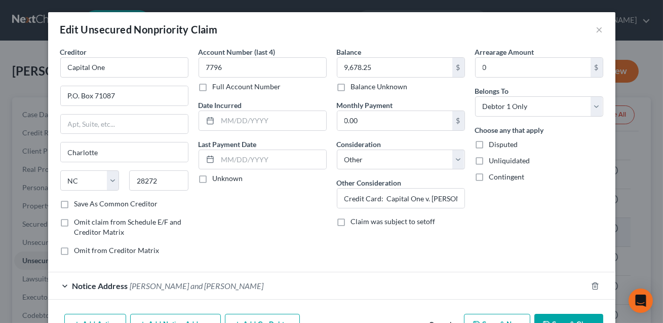
scroll to position [15, 0]
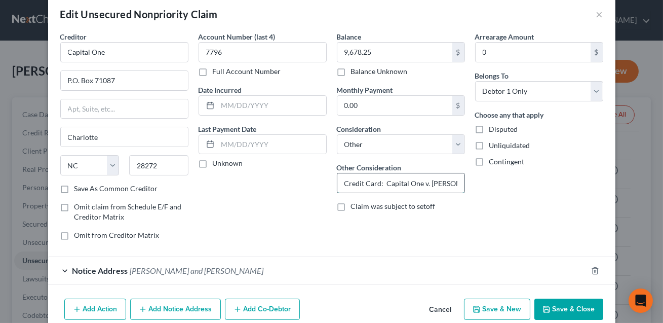
click at [380, 183] on input "Credit Card: Capital One v. [PERSON_NAME], [GEOGRAPHIC_DATA] (NC) District Cour…" at bounding box center [401, 182] width 127 height 19
type input "Credit Card used for business. Judgment: Capital One v. [PERSON_NAME], [GEOGRAP…"
click at [565, 303] on button "Save & Close" at bounding box center [569, 309] width 69 height 21
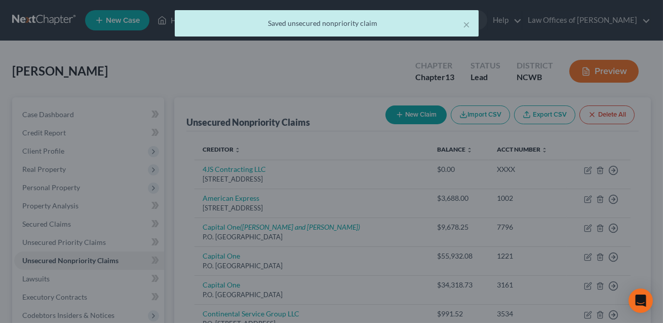
scroll to position [0, 0]
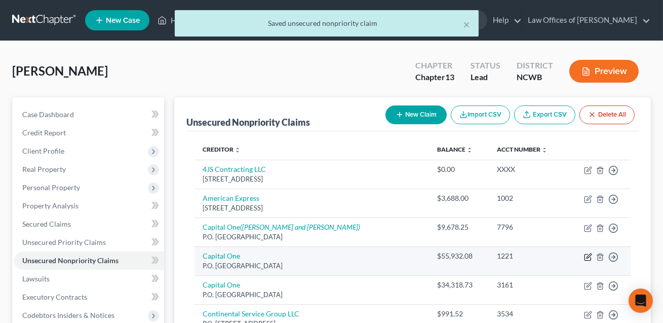
click at [588, 259] on icon "button" at bounding box center [588, 257] width 6 height 6
select select "28"
select select "14"
select select "3"
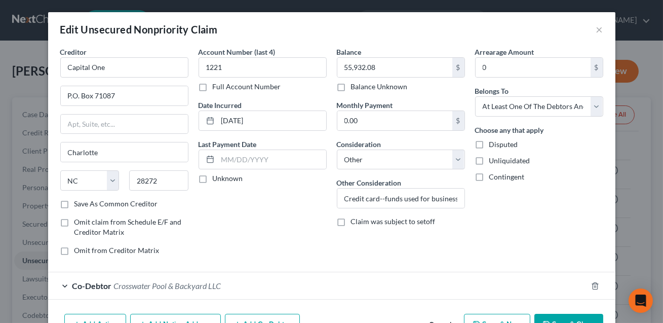
scroll to position [61, 0]
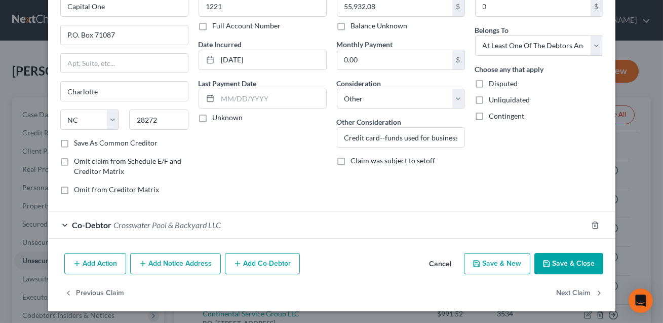
click at [579, 259] on button "Save & Close" at bounding box center [569, 263] width 69 height 21
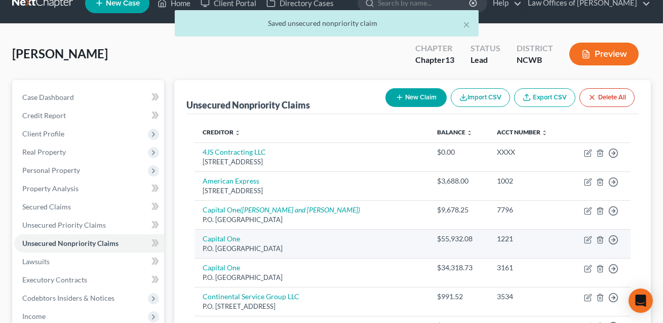
scroll to position [36, 0]
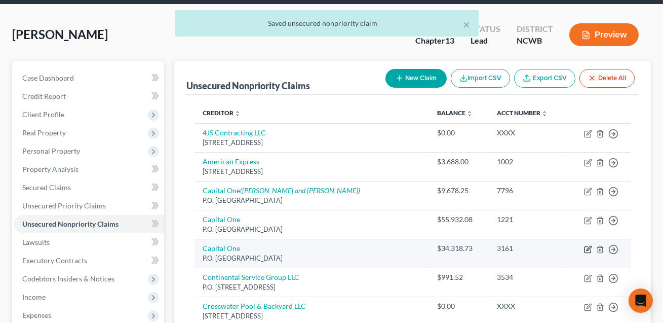
click at [588, 250] on icon "button" at bounding box center [588, 249] width 8 height 8
select select "28"
select select "14"
select select "3"
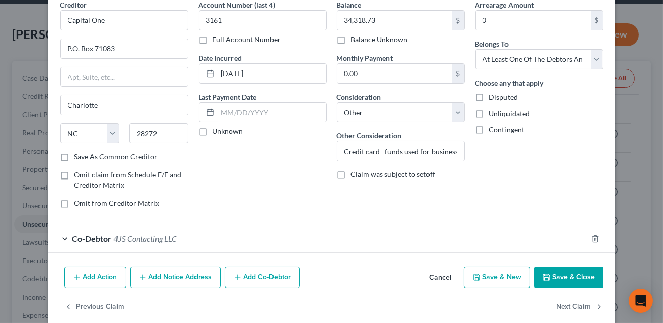
scroll to position [61, 0]
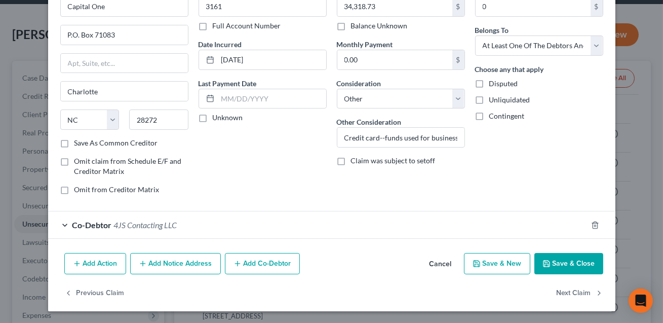
click at [567, 264] on button "Save & Close" at bounding box center [569, 263] width 69 height 21
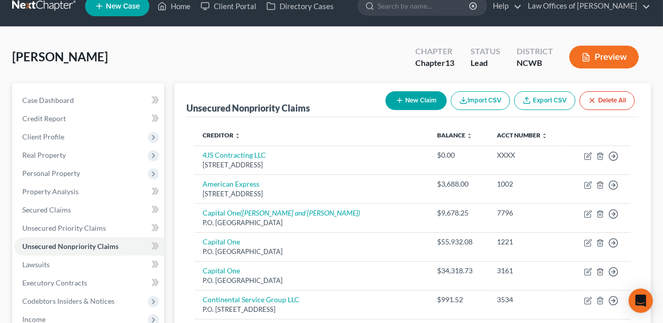
scroll to position [0, 0]
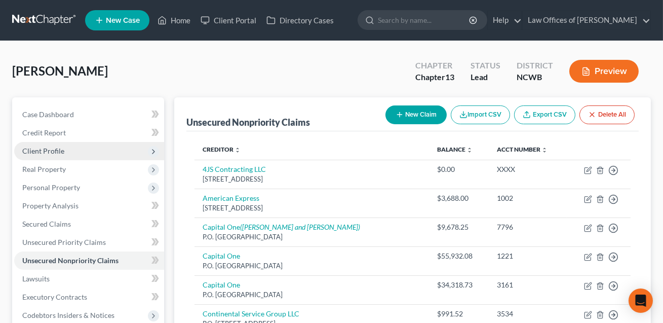
click at [44, 150] on span "Client Profile" at bounding box center [43, 150] width 42 height 9
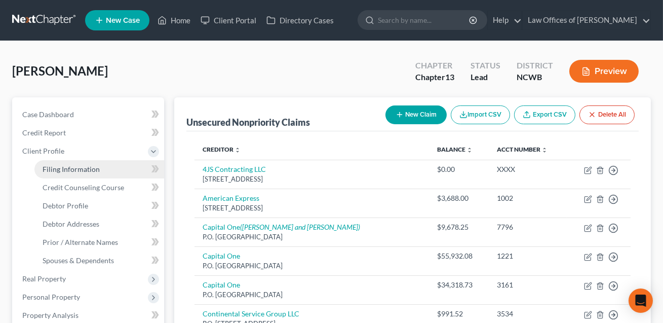
click at [54, 167] on span "Filing Information" at bounding box center [71, 169] width 57 height 9
select select "1"
select select "0"
select select "3"
select select "59"
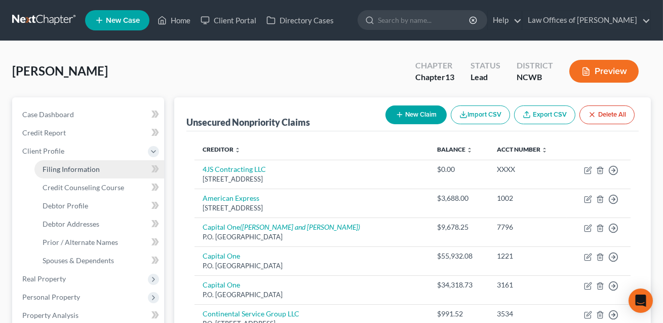
select select "1"
select select "28"
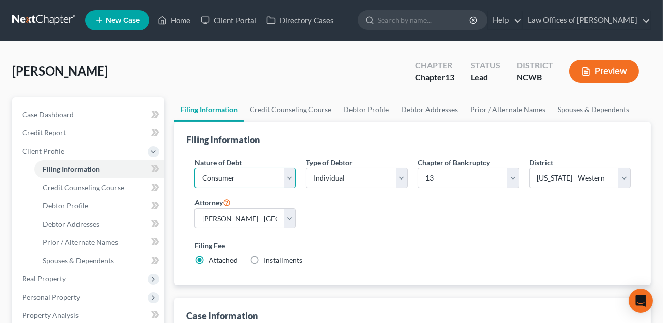
click at [228, 179] on select "Select Business Consumer Other" at bounding box center [245, 178] width 101 height 20
select select "0"
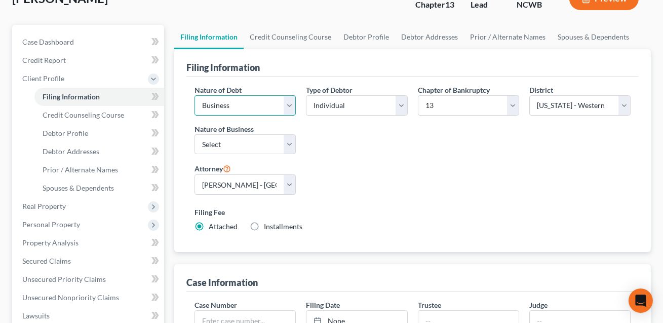
scroll to position [128, 0]
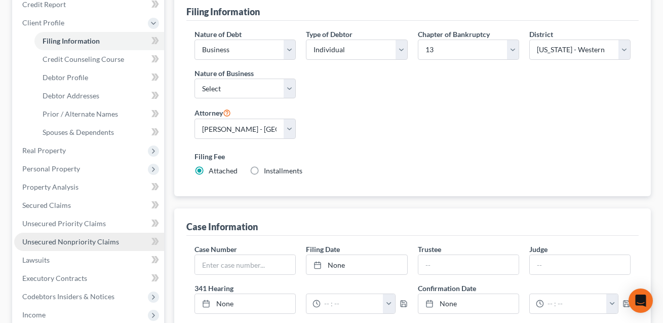
click at [70, 240] on span "Unsecured Nonpriority Claims" at bounding box center [70, 241] width 97 height 9
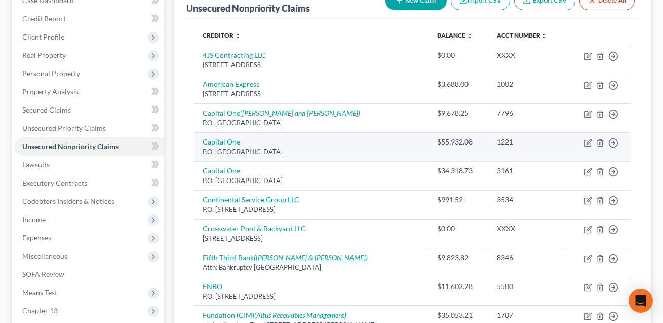
scroll to position [96, 0]
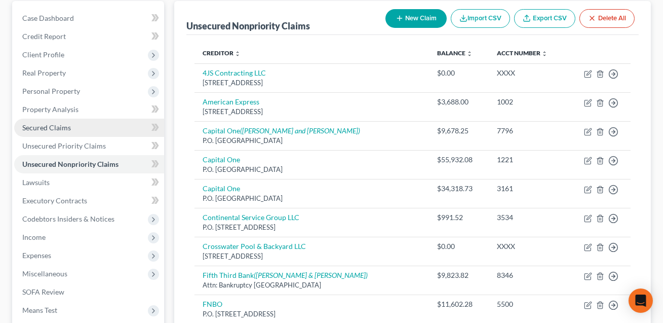
click at [55, 132] on link "Secured Claims" at bounding box center [89, 128] width 150 height 18
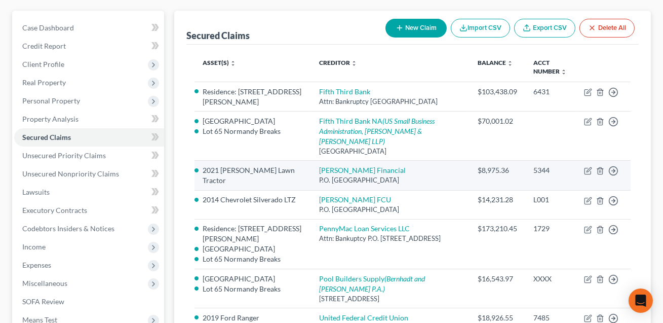
scroll to position [86, 0]
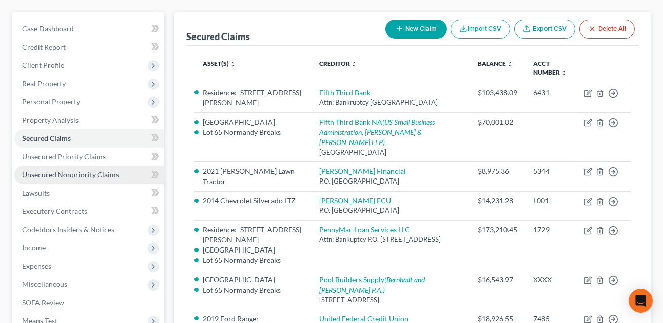
click at [77, 174] on span "Unsecured Nonpriority Claims" at bounding box center [70, 174] width 97 height 9
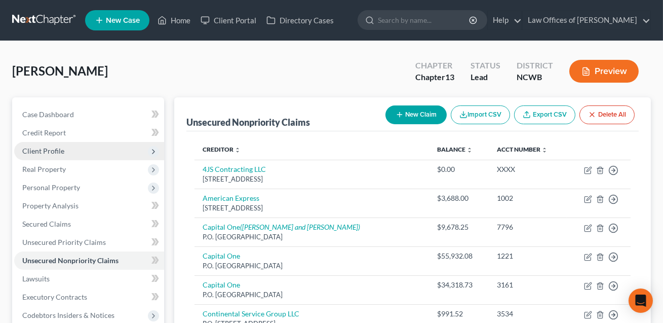
click at [55, 150] on span "Client Profile" at bounding box center [43, 150] width 42 height 9
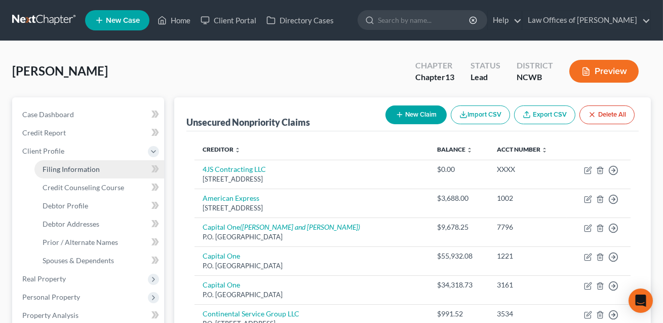
click at [61, 173] on link "Filing Information" at bounding box center [99, 169] width 130 height 18
select select "0"
select select "3"
select select "59"
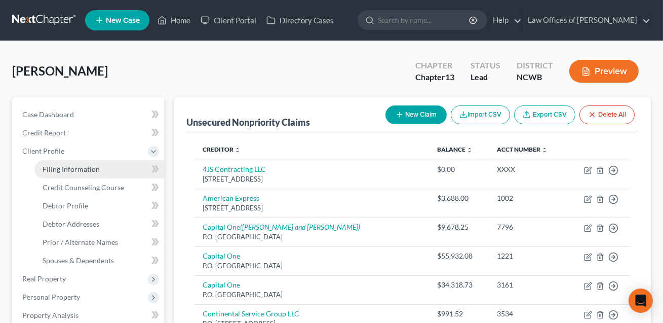
select select "1"
select select "28"
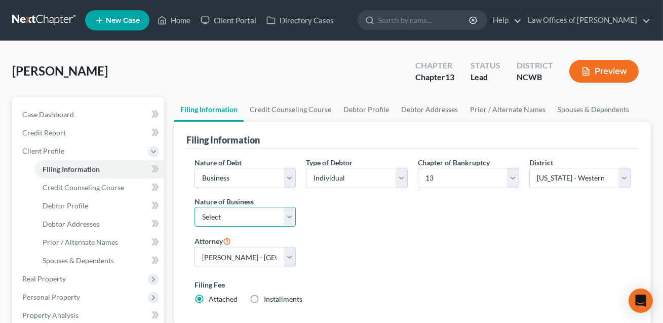
click at [236, 216] on select "Select Clearing Bank Commodity Broker Health Care Business Other Railroad Singl…" at bounding box center [245, 217] width 101 height 20
select select "3"
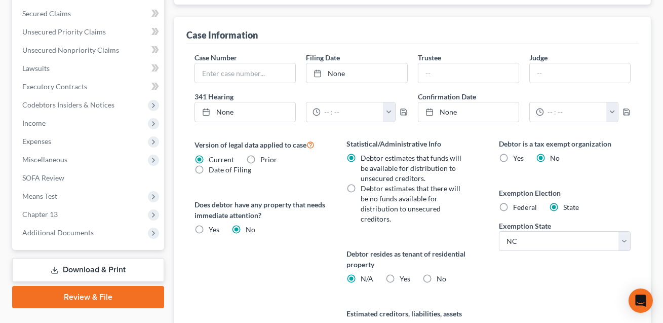
scroll to position [433, 0]
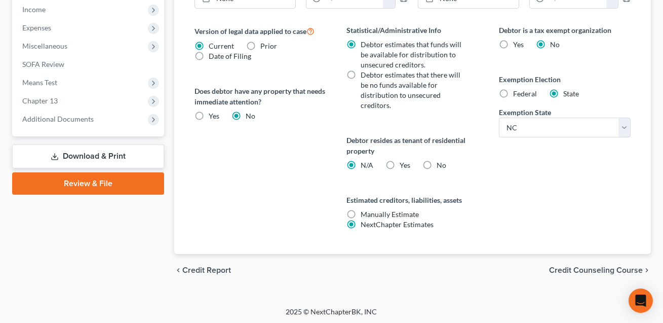
click at [88, 160] on link "Download & Print" at bounding box center [88, 156] width 152 height 24
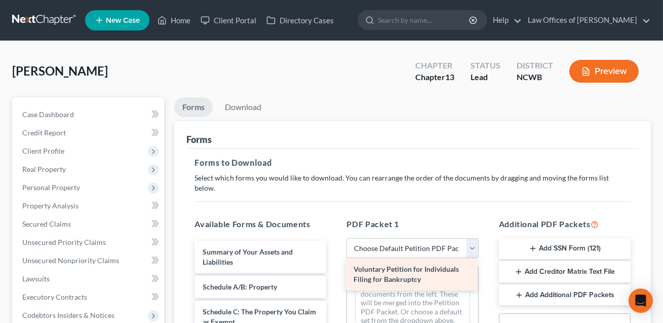
drag, startPoint x: 240, startPoint y: 251, endPoint x: 391, endPoint y: 280, distance: 153.7
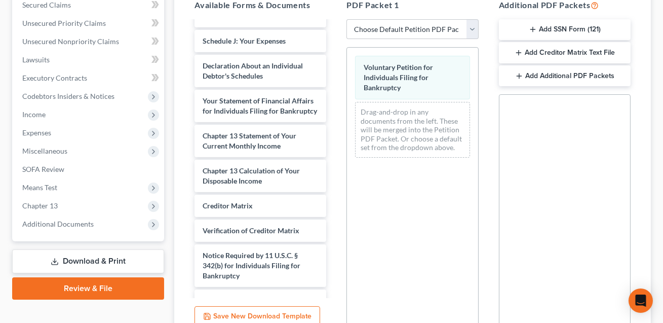
scroll to position [267, 0]
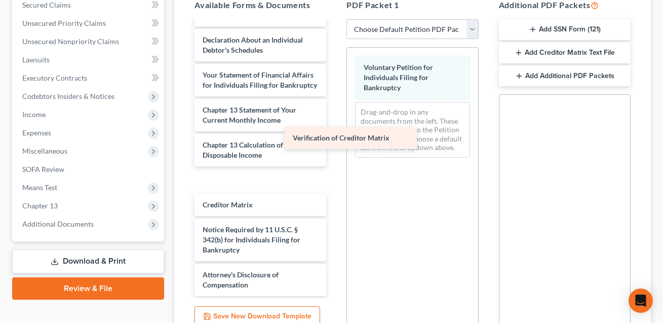
drag, startPoint x: 258, startPoint y: 195, endPoint x: 396, endPoint y: 86, distance: 175.0
click at [335, 95] on div "Verification of Creditor Matrix Summary of Your Assets and Liabilities Schedule…" at bounding box center [261, 25] width 148 height 541
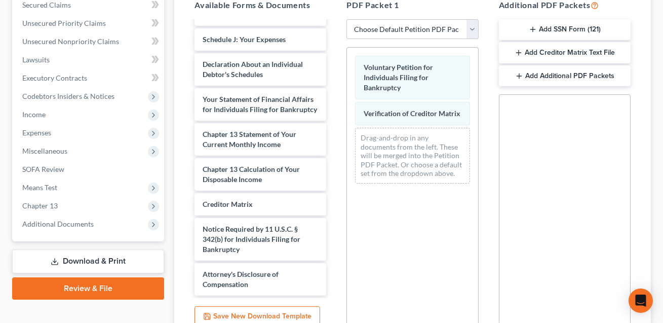
click at [335, 172] on div "Summary of Your Assets and Liabilities Schedule A/B: Property Schedule C: The P…" at bounding box center [261, 37] width 148 height 516
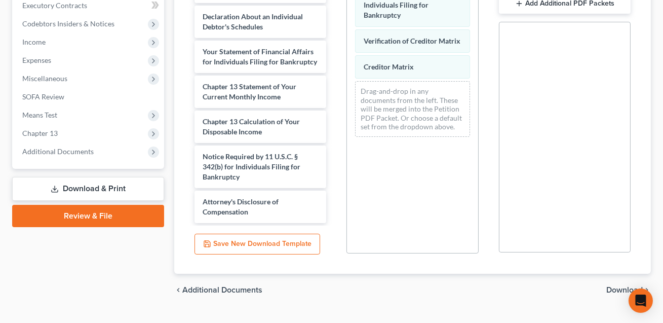
scroll to position [302, 0]
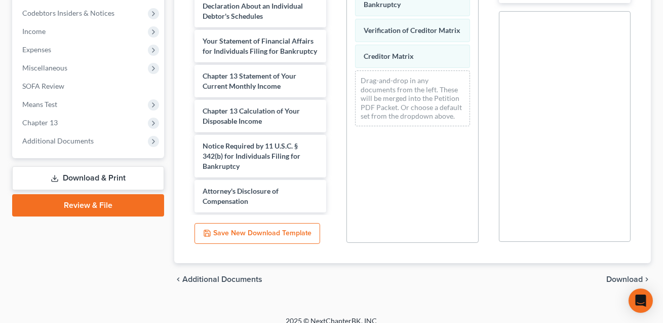
click at [616, 275] on span "Download" at bounding box center [625, 279] width 36 height 8
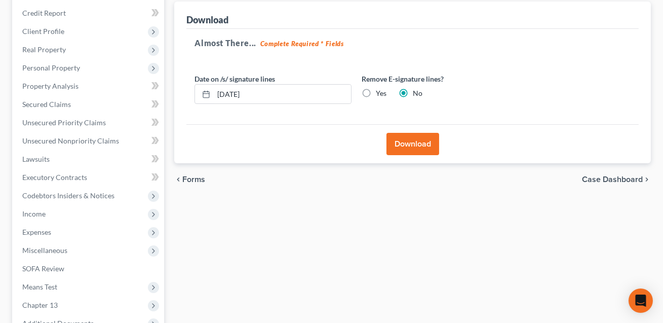
scroll to position [112, 0]
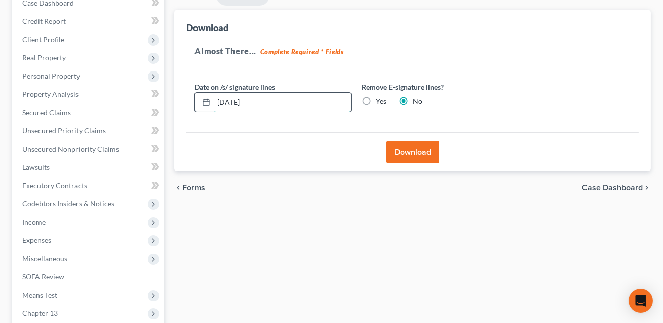
click at [237, 102] on input "[DATE]" at bounding box center [282, 102] width 137 height 19
type input "[DATE]"
click at [403, 151] on button "Download" at bounding box center [413, 152] width 53 height 22
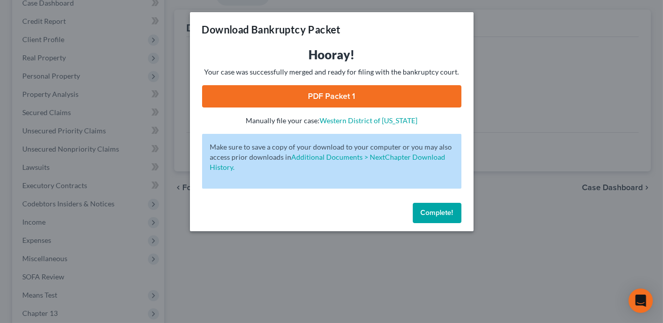
click at [345, 95] on link "PDF Packet 1" at bounding box center [332, 96] width 260 height 22
